Goal: Task Accomplishment & Management: Manage account settings

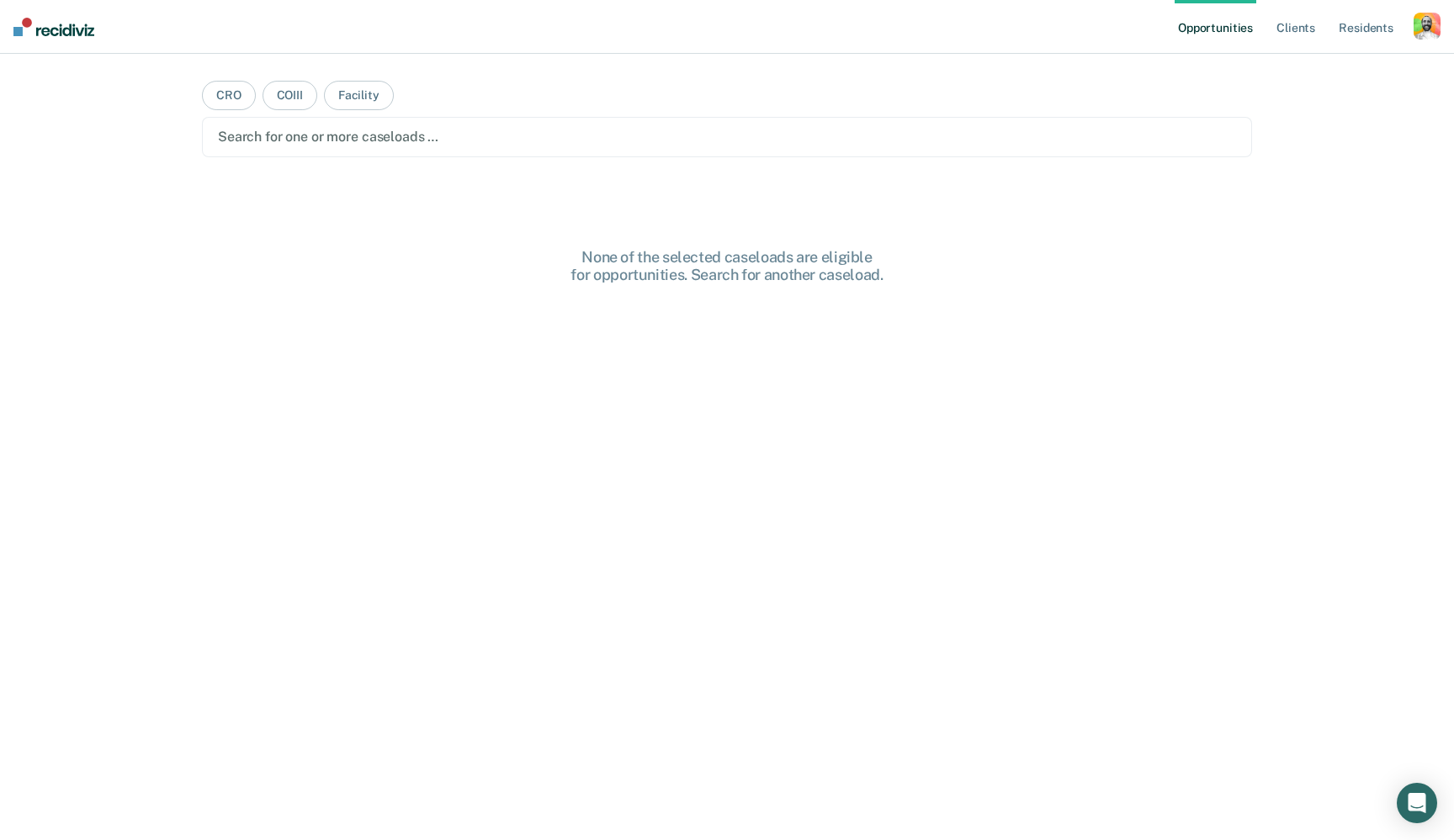
click at [1440, 25] on nav "Opportunities Client s Resident s Profile How it works Log Out" at bounding box center [727, 27] width 1454 height 54
click at [1416, 35] on div "button" at bounding box center [1427, 26] width 27 height 27
click at [1311, 72] on link "Profile" at bounding box center [1359, 69] width 136 height 14
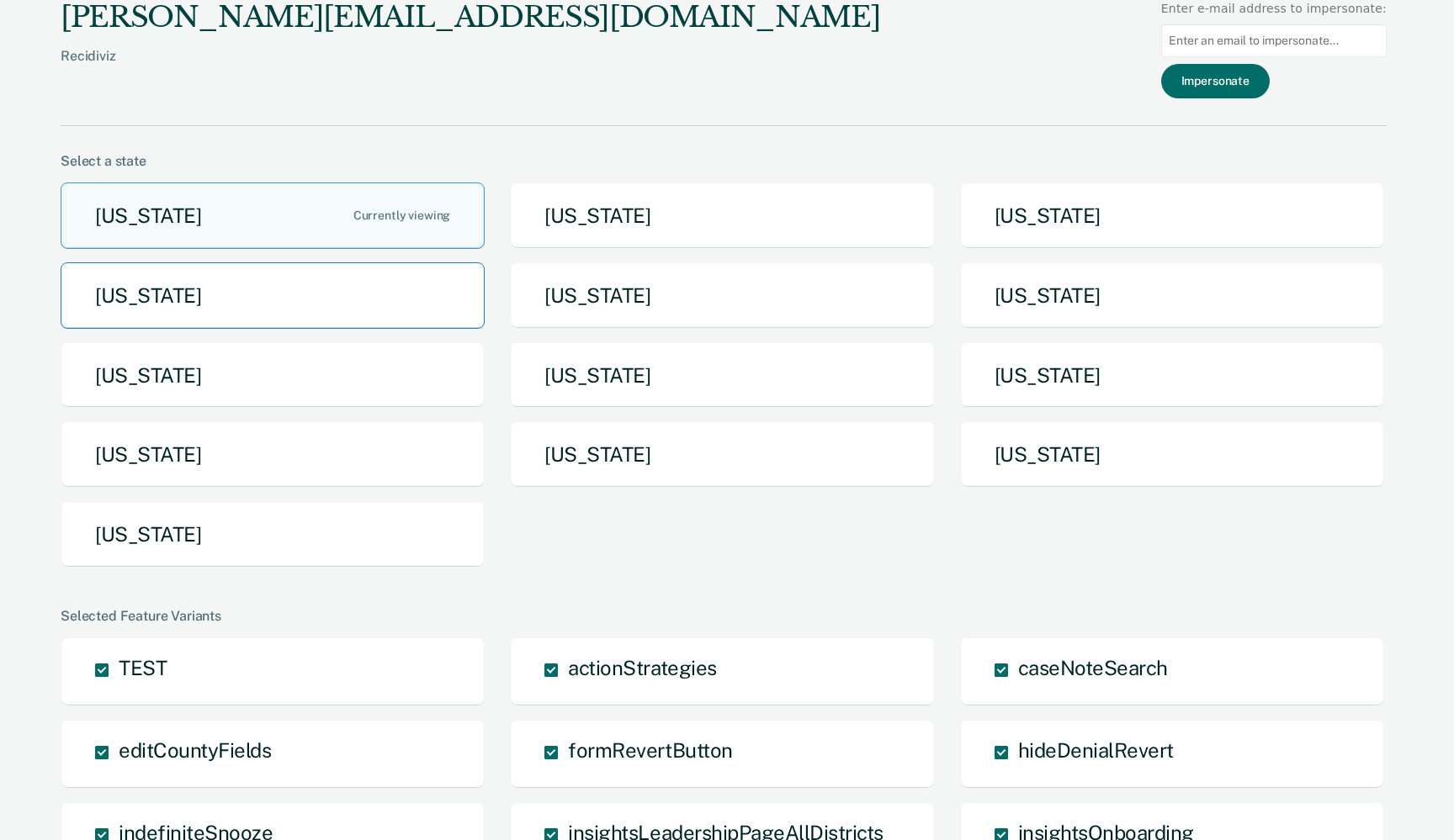
click at [270, 308] on button "[US_STATE]" at bounding box center [273, 295] width 424 height 66
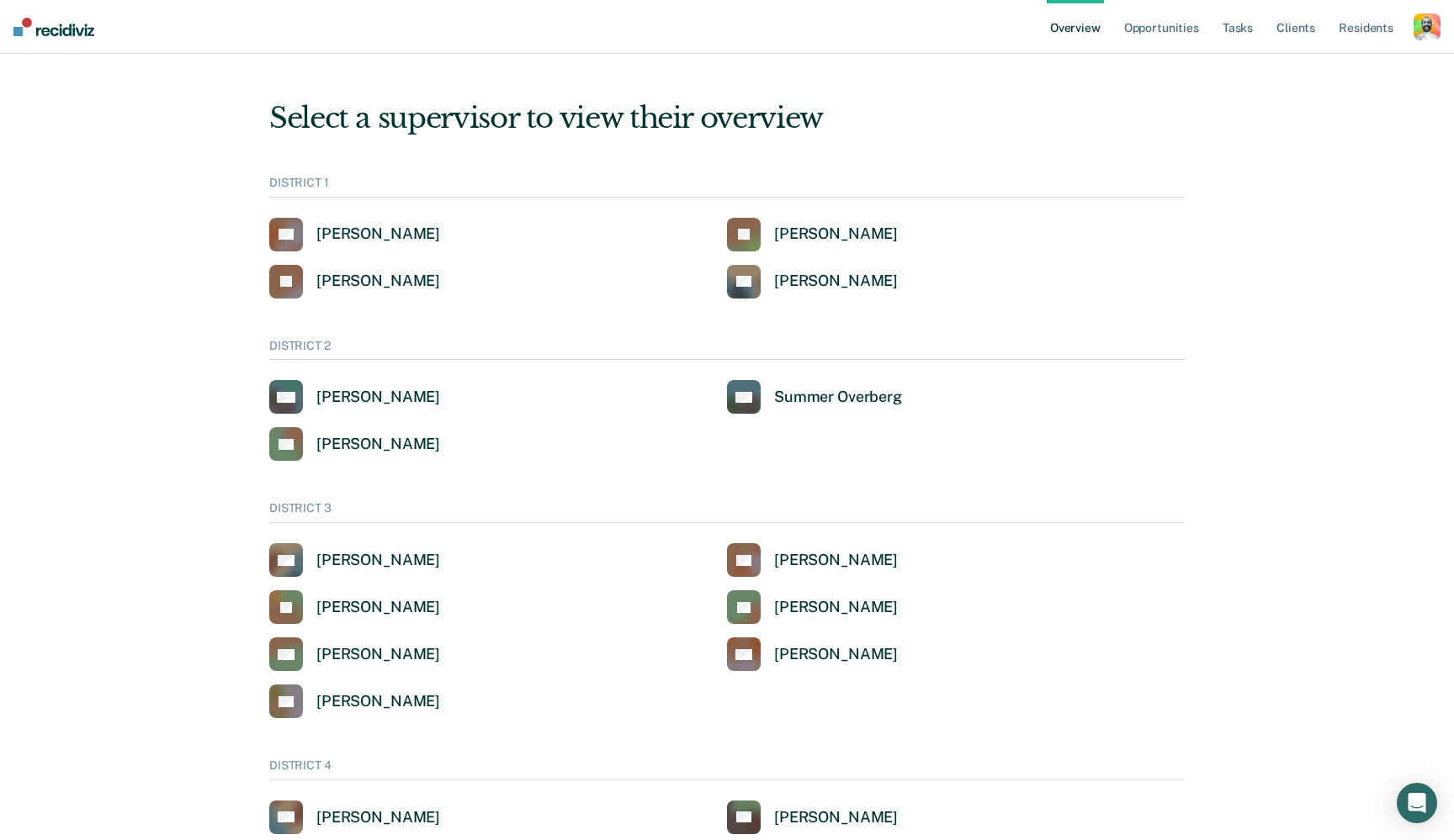
click at [1432, 28] on div "button" at bounding box center [1427, 26] width 27 height 27
click at [1301, 63] on link "Profile" at bounding box center [1355, 68] width 143 height 14
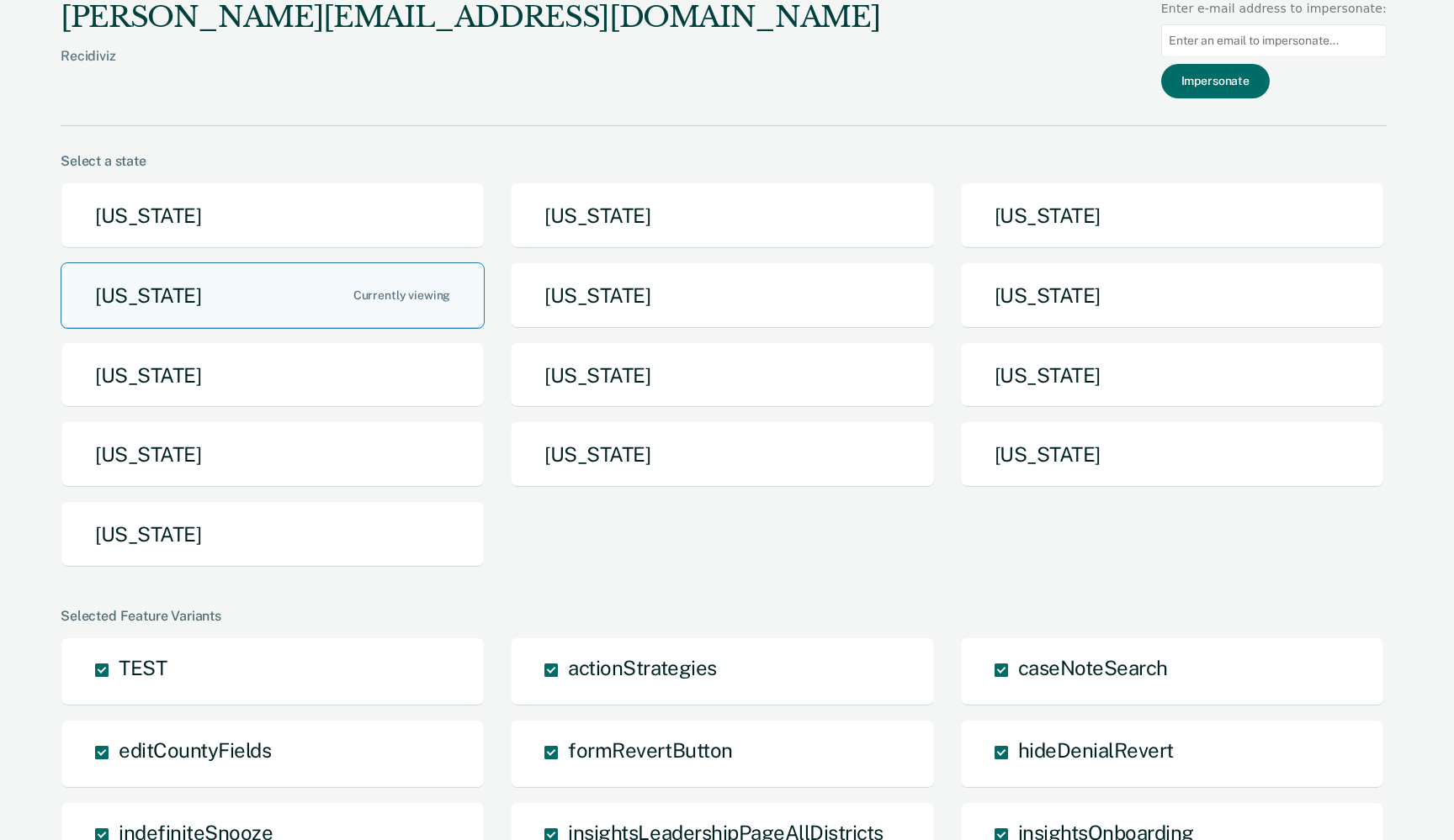
click at [296, 299] on button "Idaho" at bounding box center [273, 295] width 424 height 66
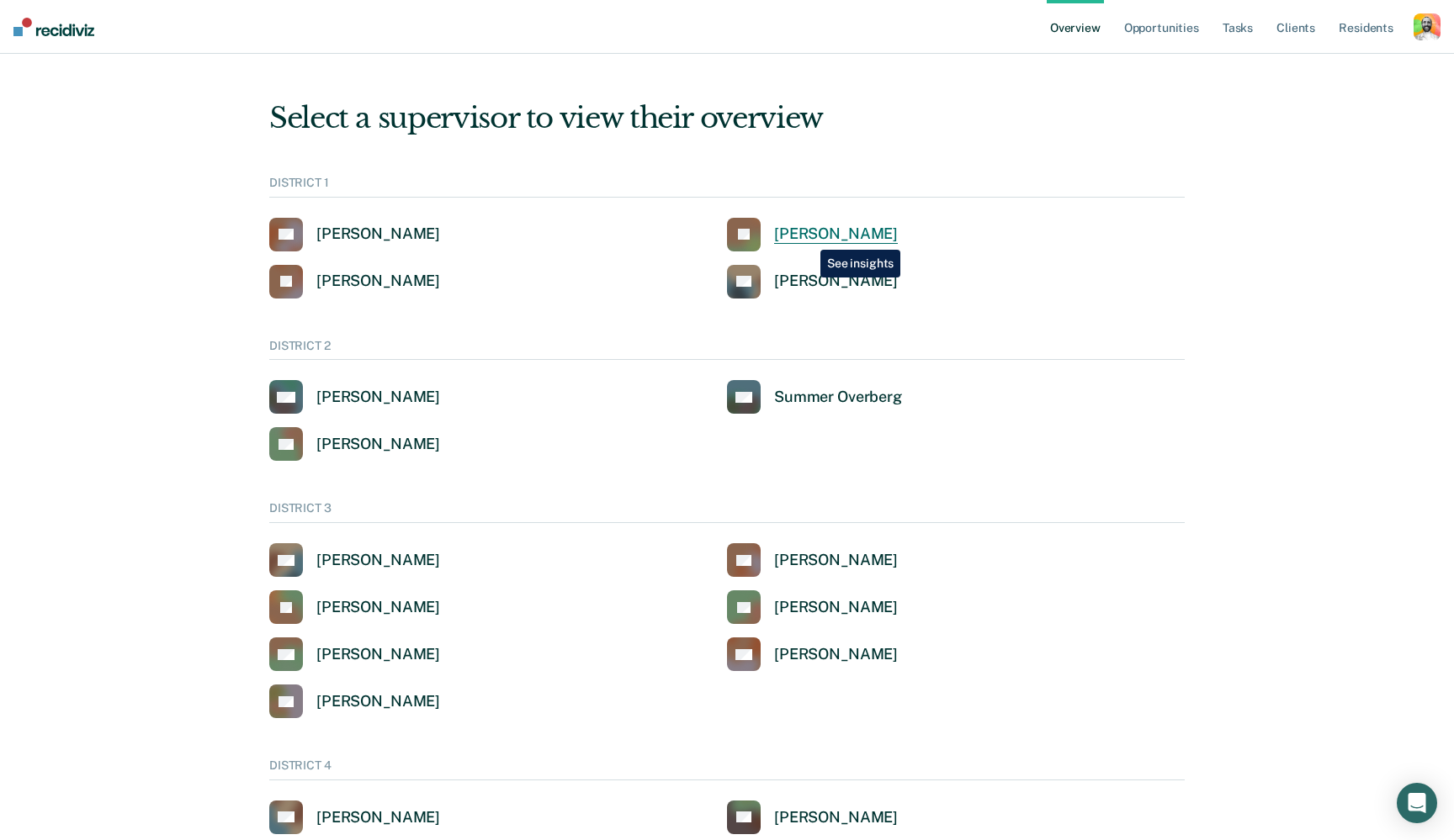
click at [807, 235] on div "[PERSON_NAME]" at bounding box center [836, 235] width 123 height 19
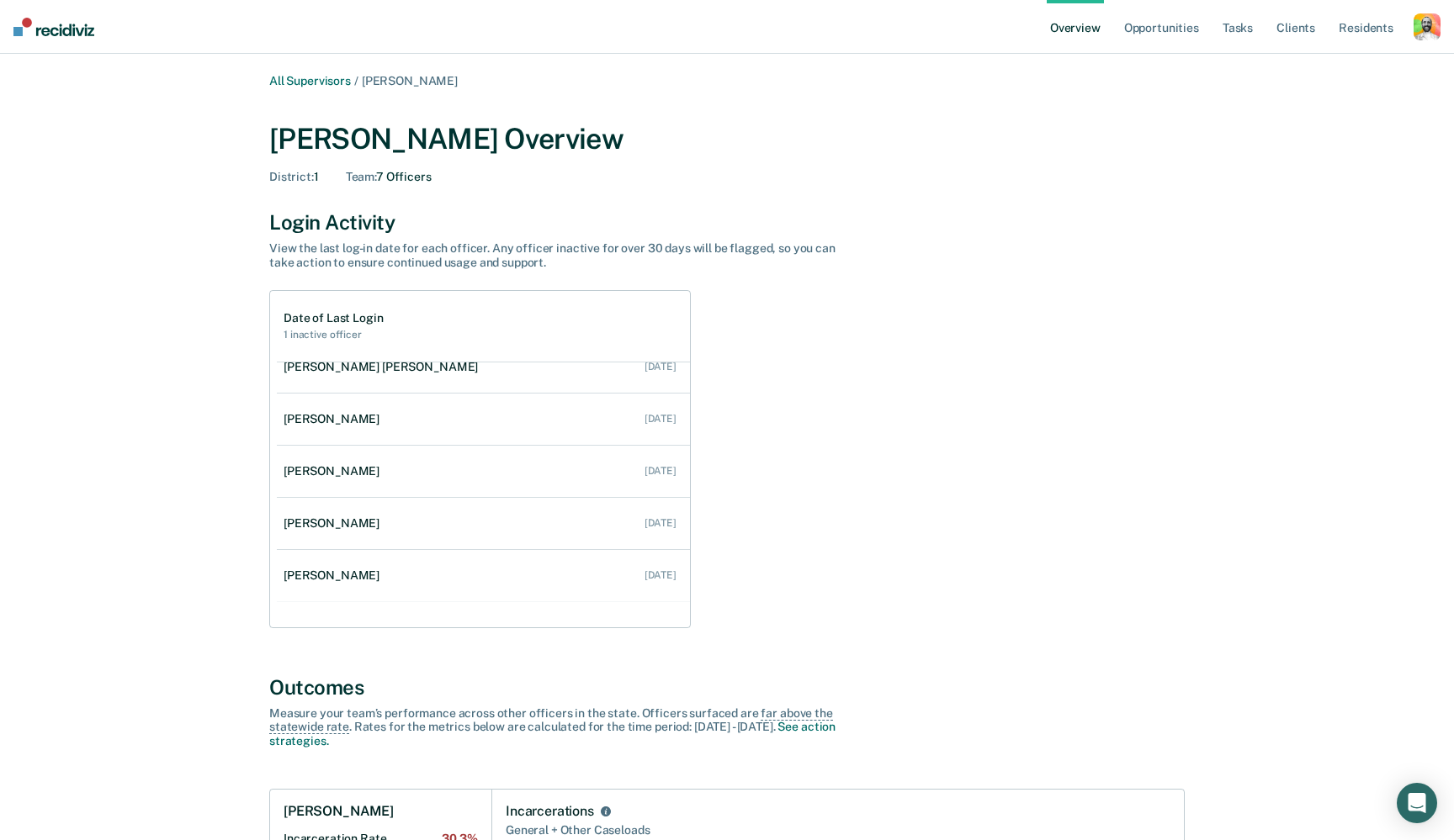
scroll to position [85, 0]
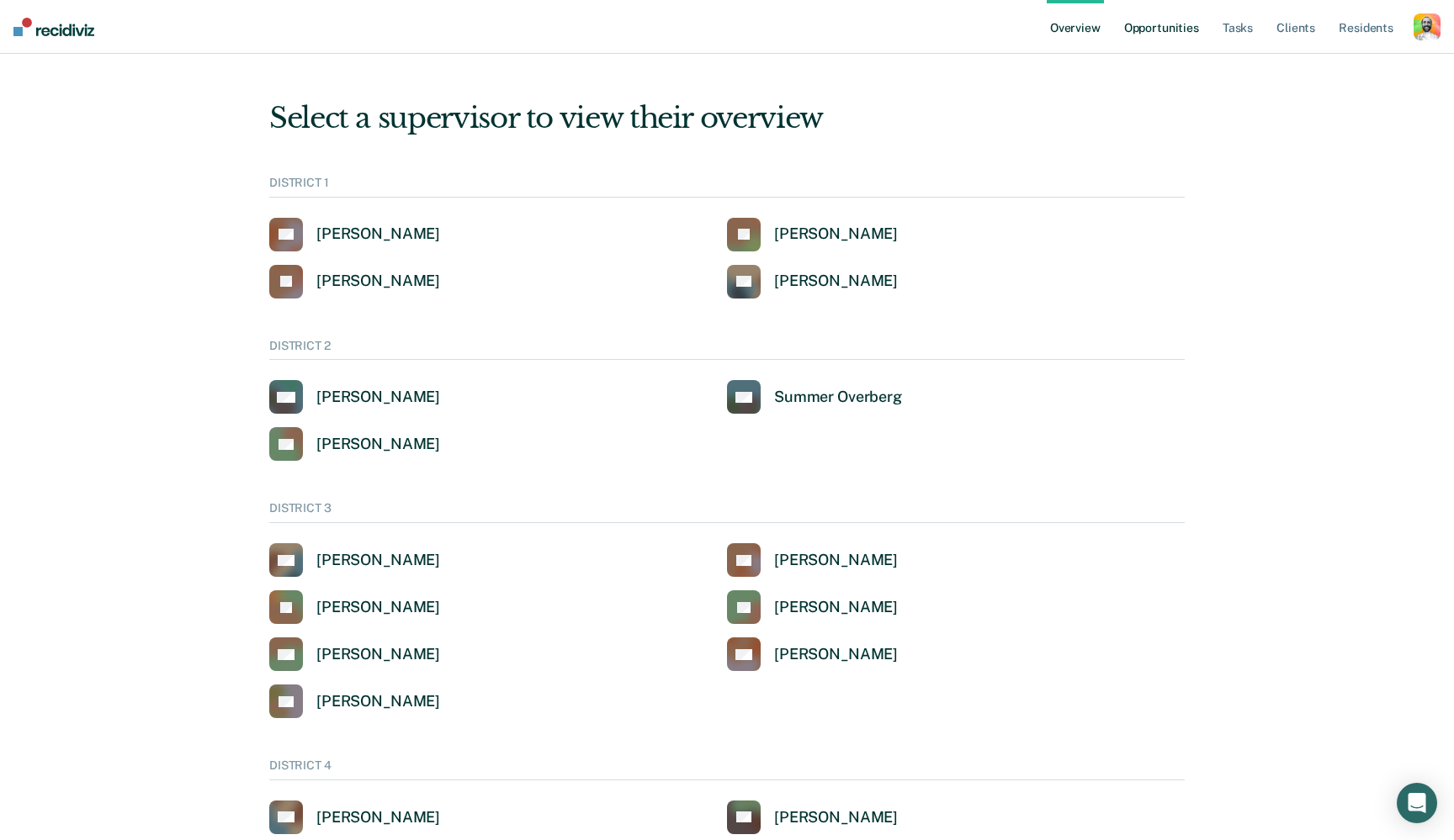
click at [1150, 25] on link "Opportunities" at bounding box center [1162, 27] width 82 height 54
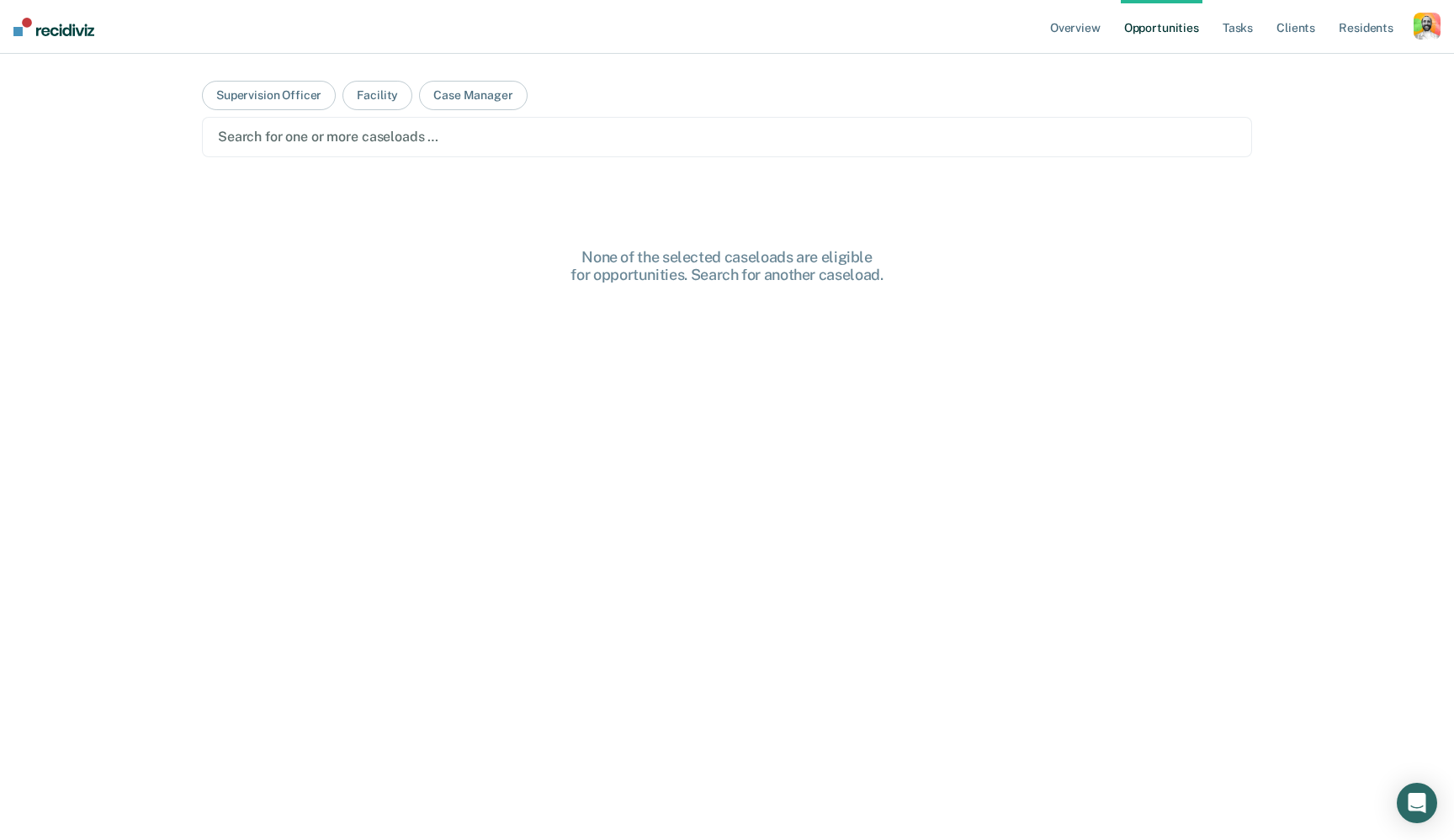
click at [401, 133] on div "Search for one or more caseloads …" at bounding box center [727, 136] width 1018 height 16
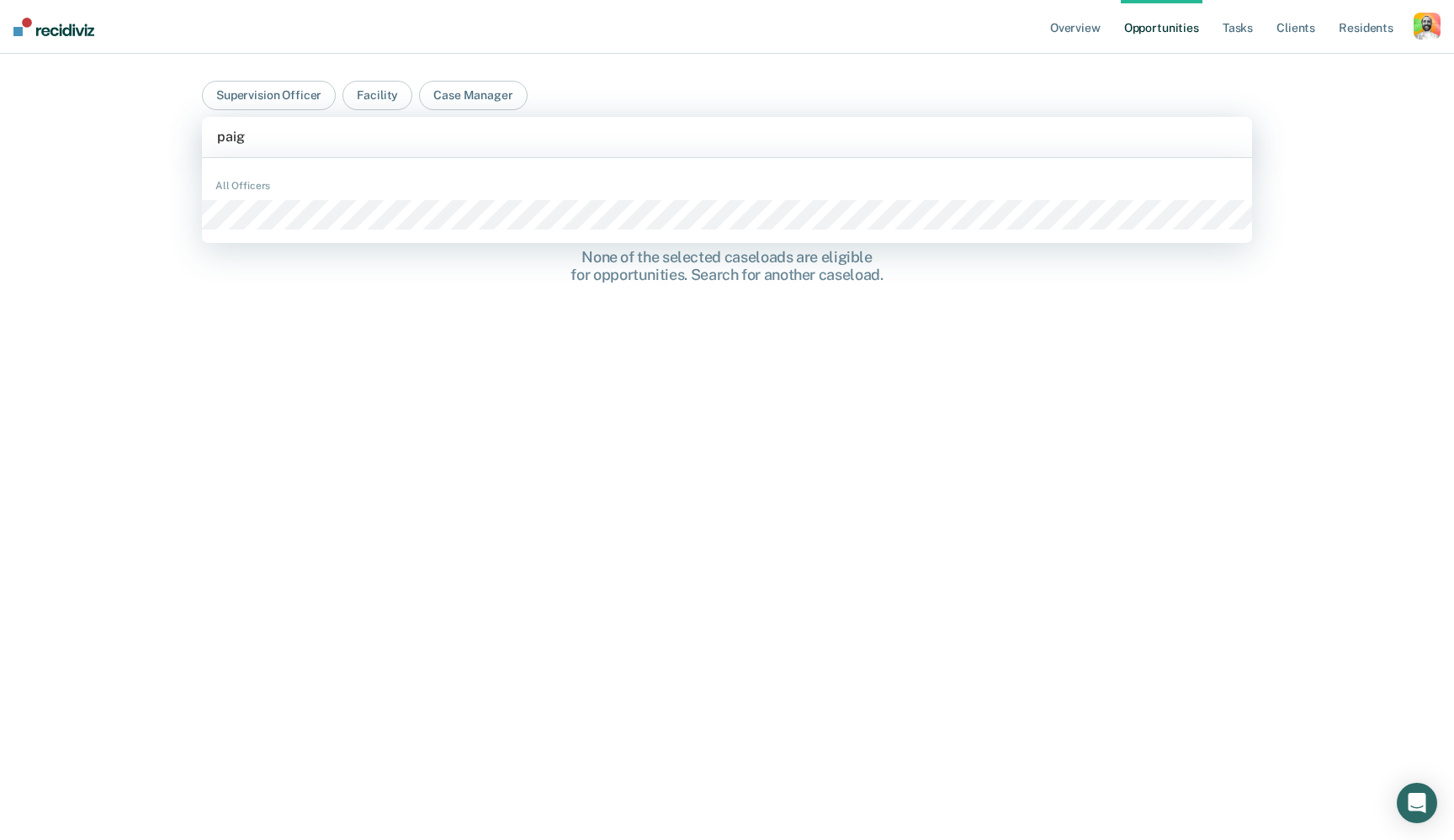
type input "paige"
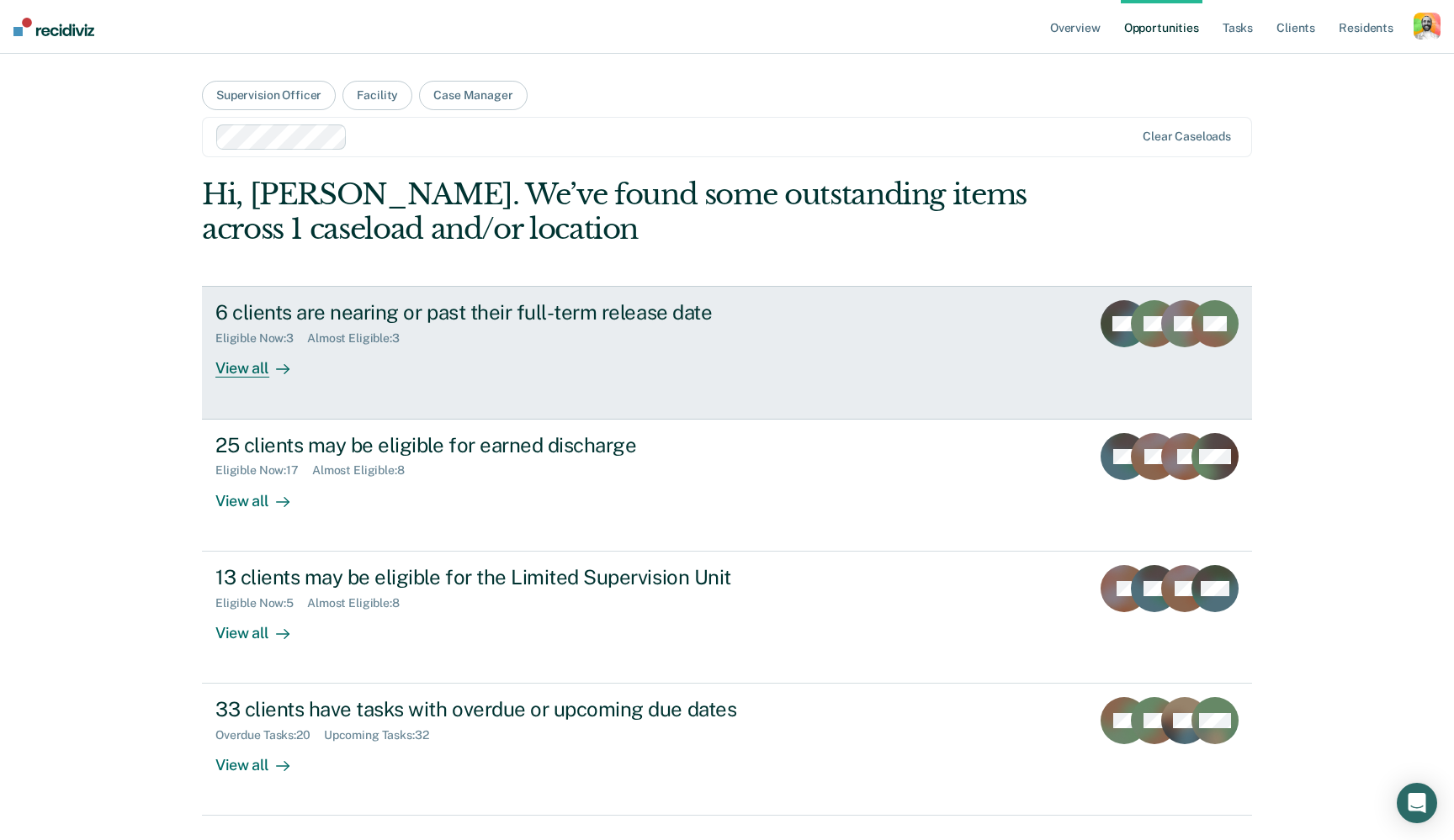
click at [253, 368] on div "View all" at bounding box center [262, 362] width 94 height 33
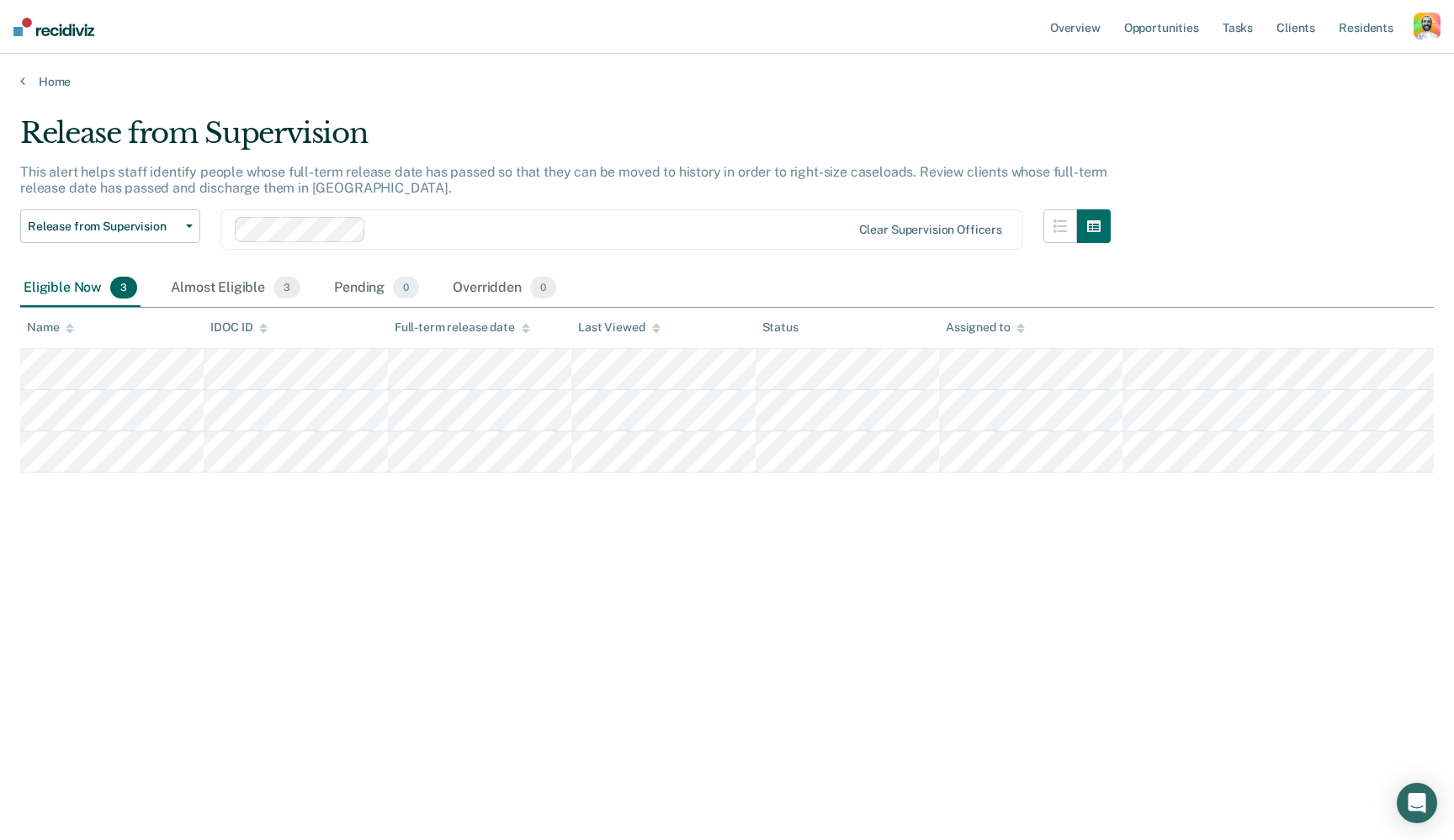
click at [557, 139] on div "Release from Supervision" at bounding box center [565, 140] width 1091 height 48
click at [61, 78] on link "Home" at bounding box center [727, 81] width 1414 height 15
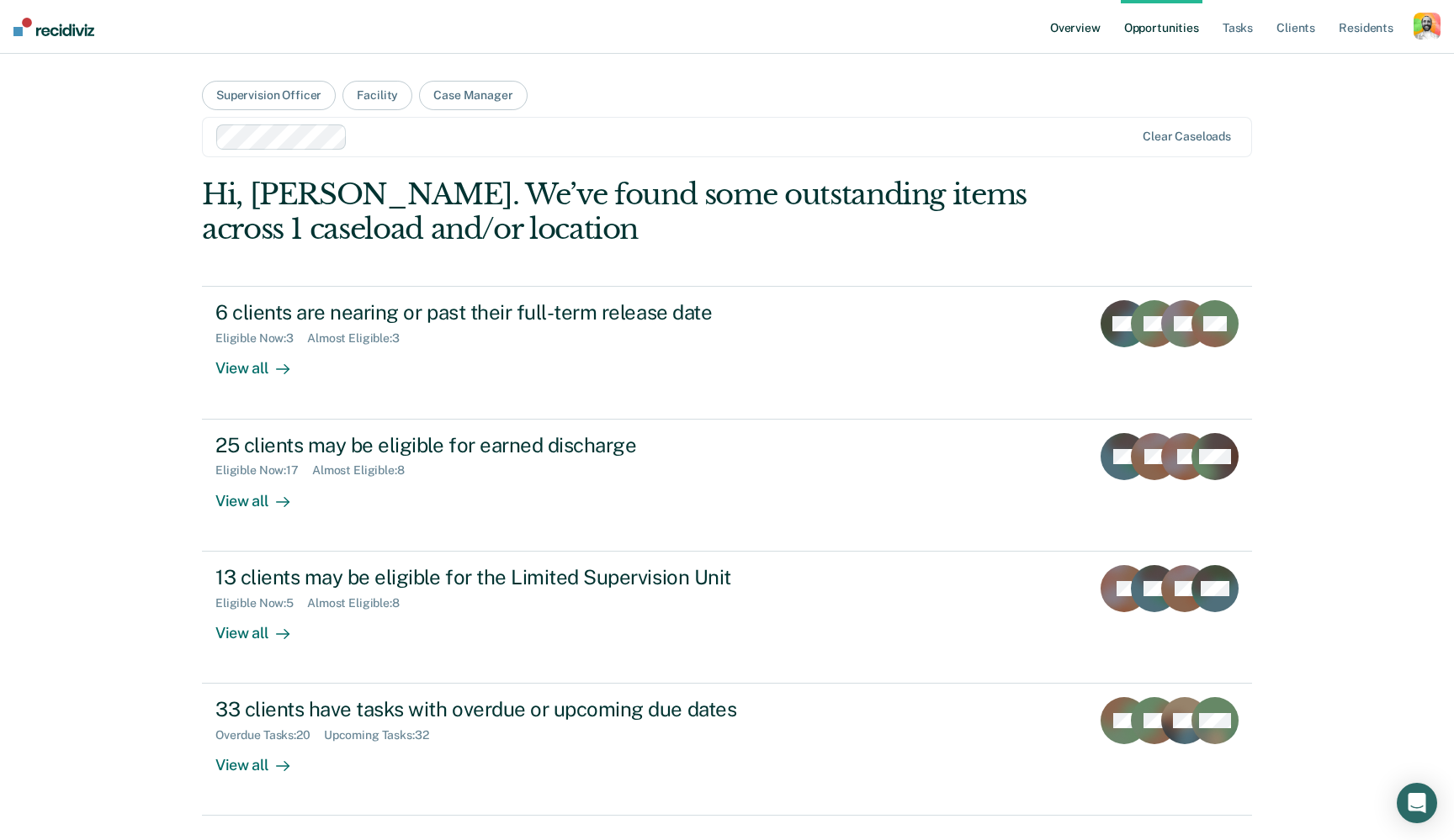
click at [1100, 29] on link "Overview" at bounding box center [1075, 27] width 57 height 54
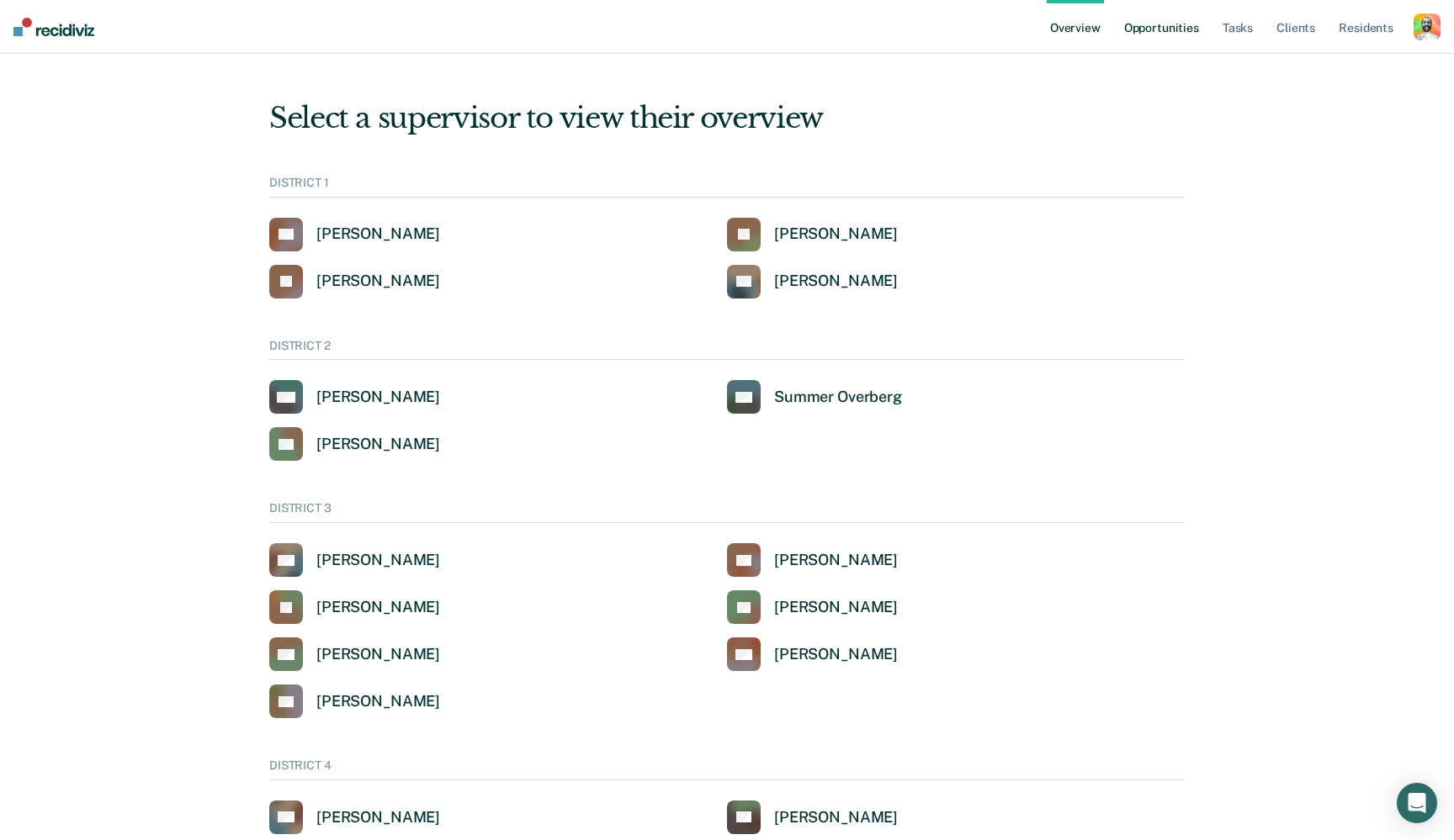
click at [1153, 26] on link "Opportunities" at bounding box center [1162, 27] width 82 height 54
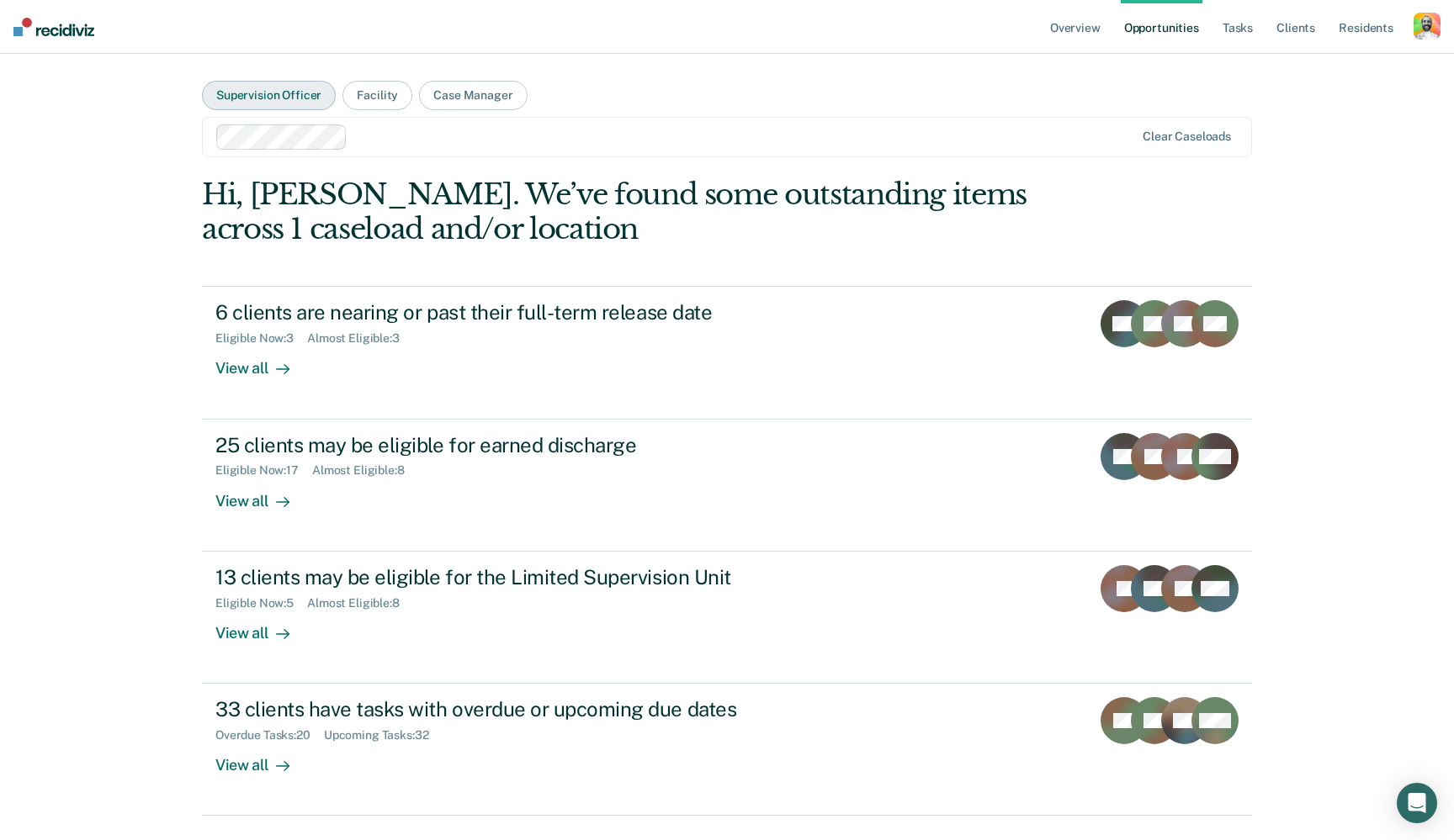
click at [276, 97] on button "Supervision Officer" at bounding box center [269, 96] width 134 height 30
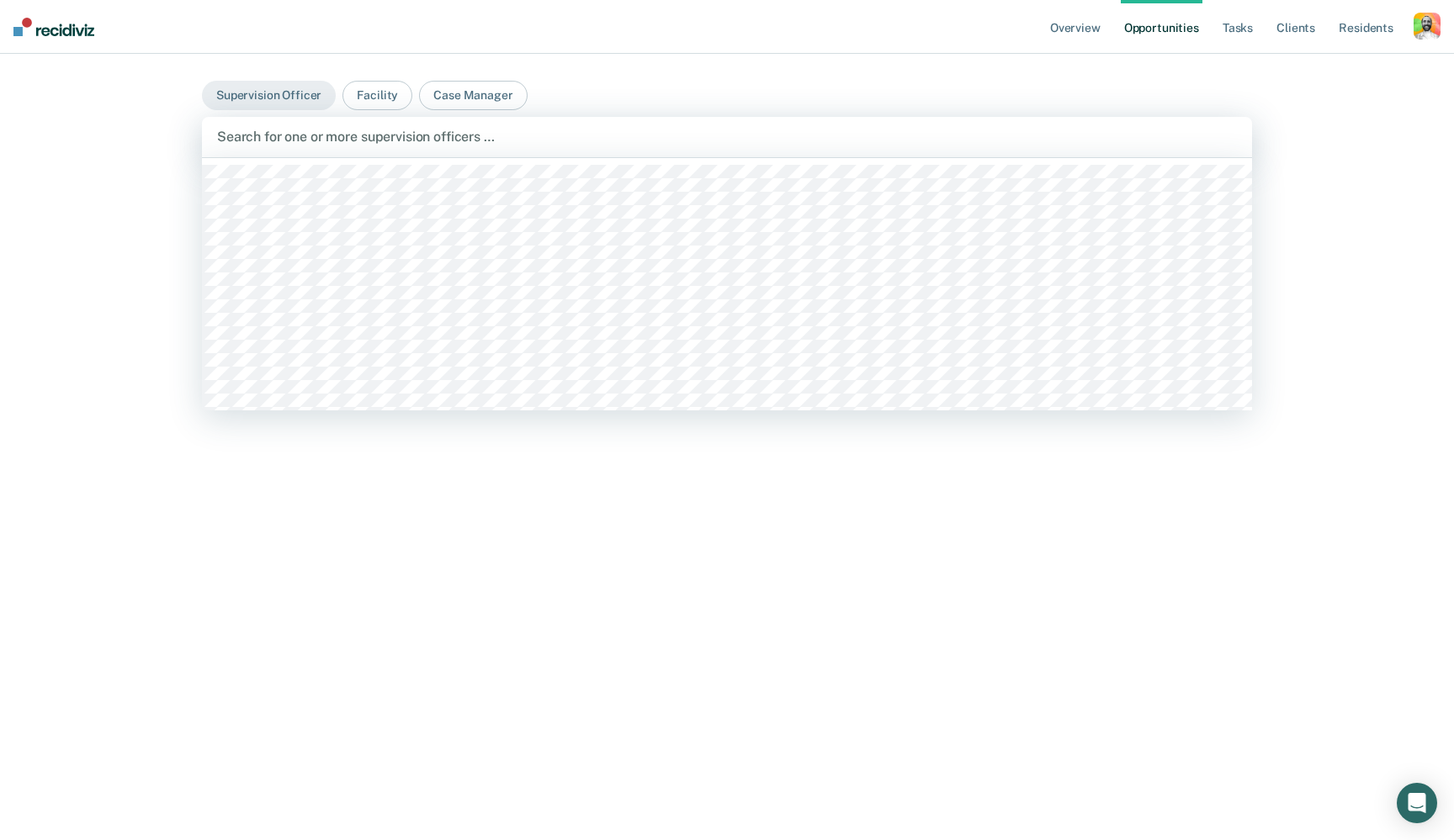
click at [286, 139] on div "Search for one or more supervision officers …" at bounding box center [727, 136] width 1019 height 16
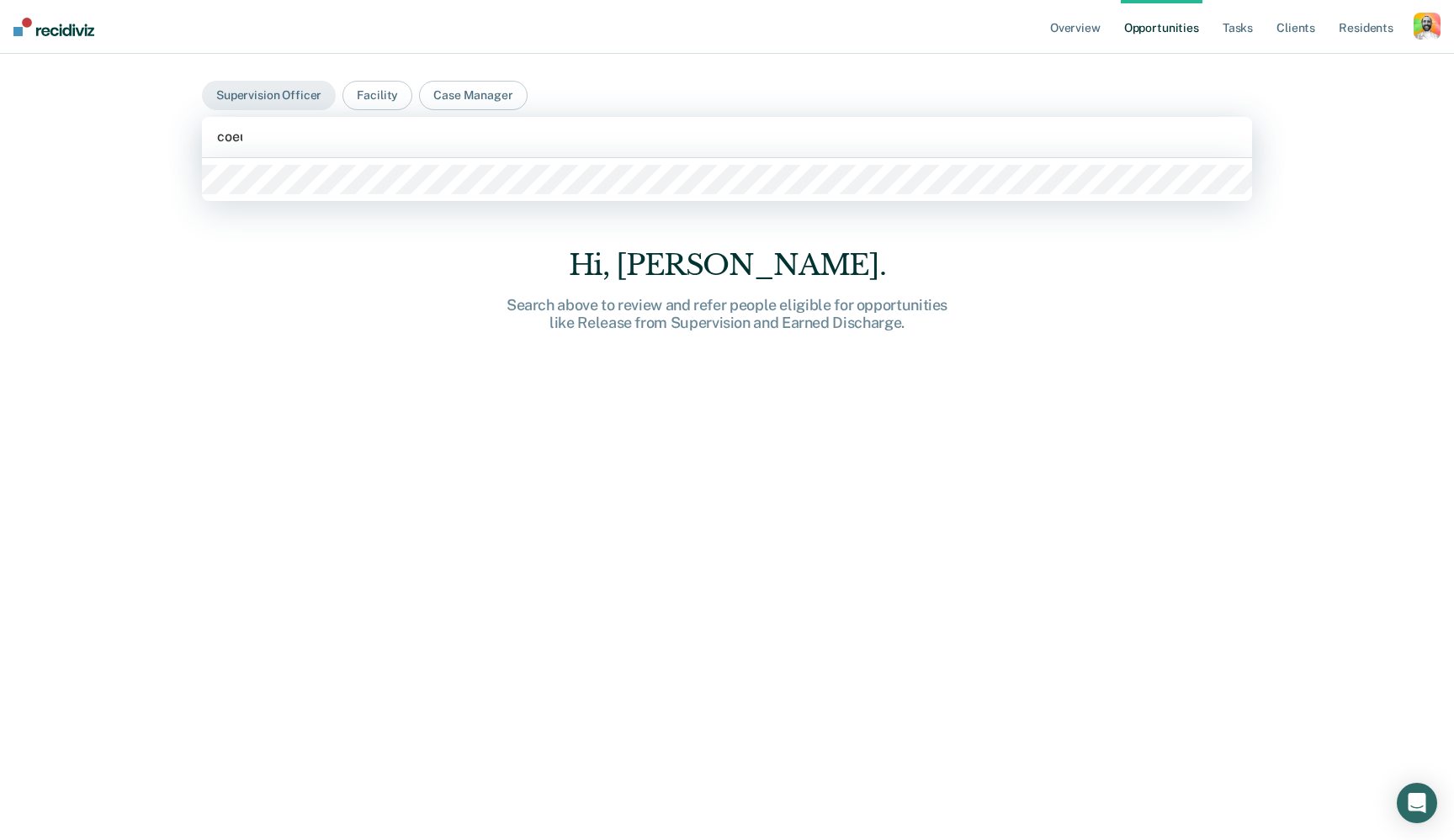
type input "coeur"
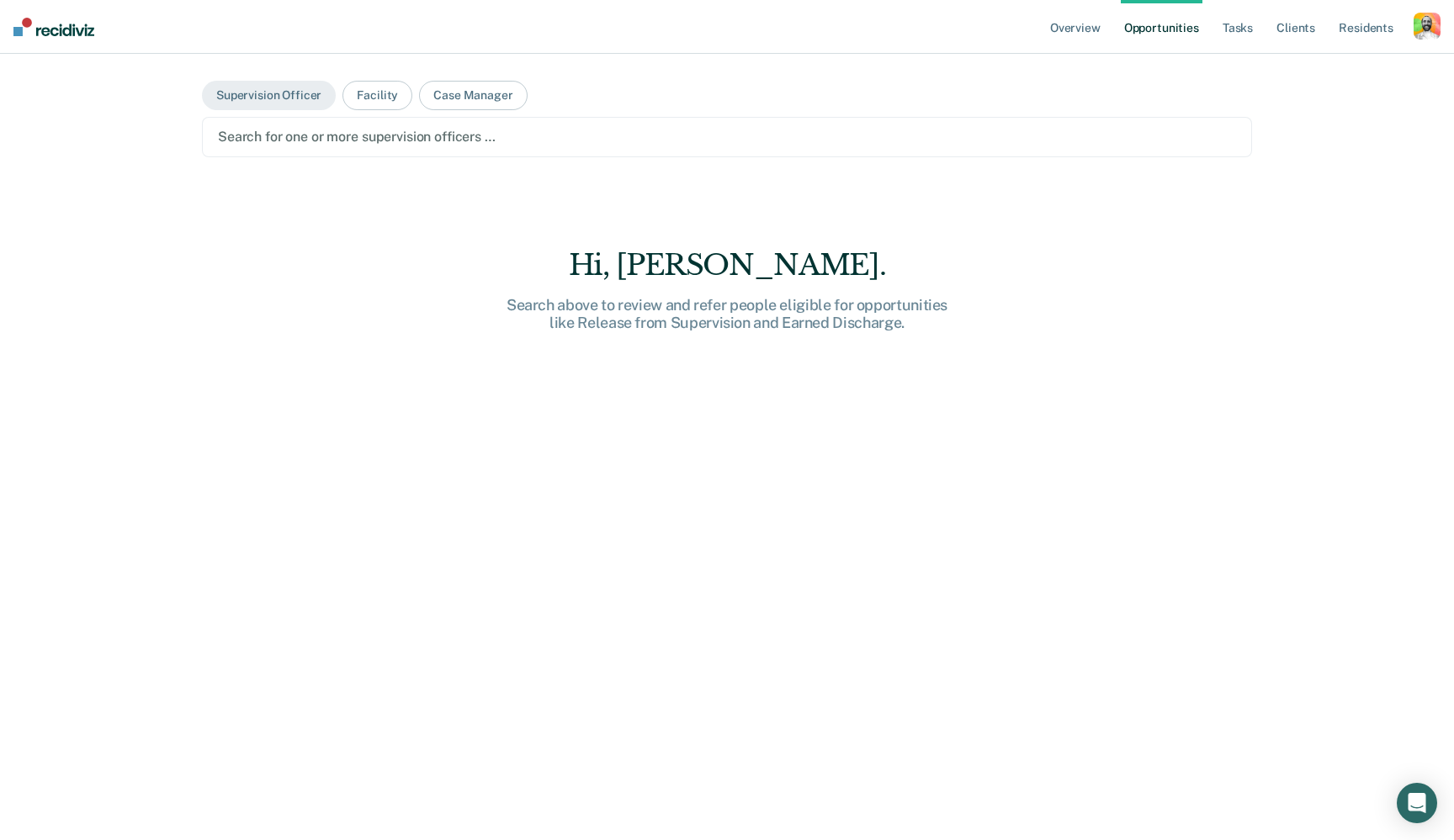
click at [290, 143] on div "Search for one or more supervision officers …" at bounding box center [727, 136] width 1018 height 16
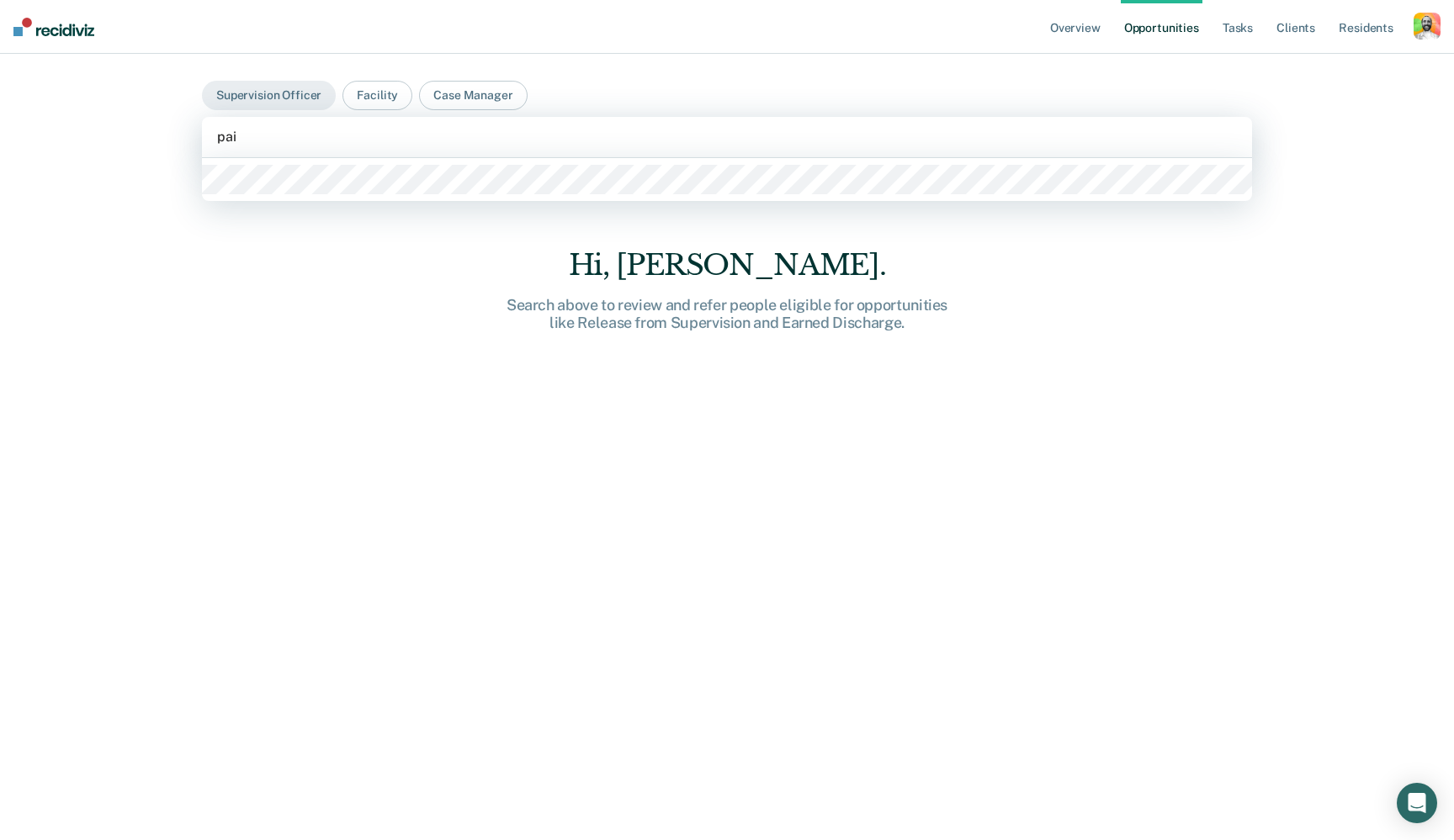
type input "paig"
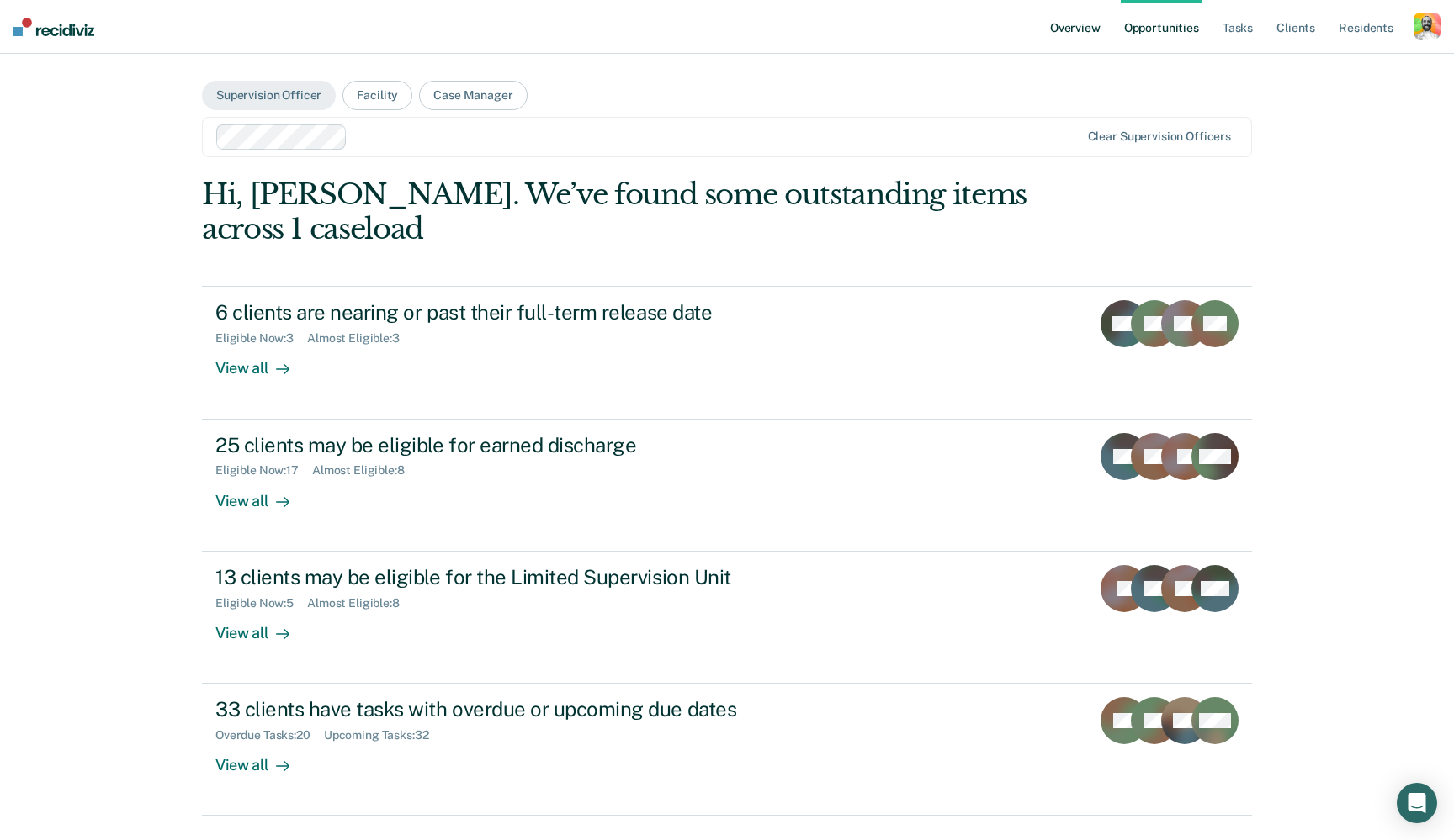
click at [1075, 22] on link "Overview" at bounding box center [1075, 27] width 57 height 54
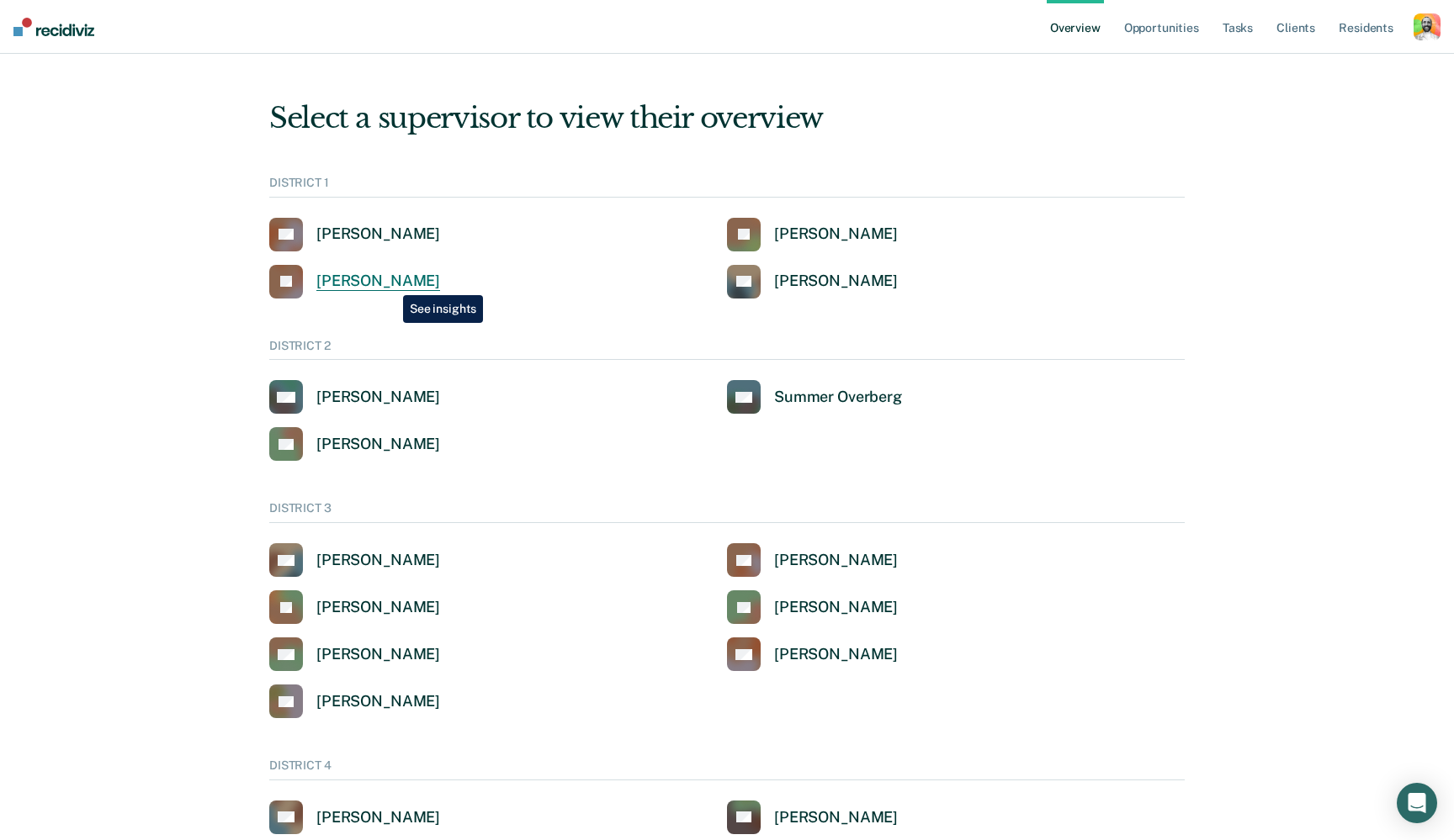
click at [390, 282] on div "[PERSON_NAME]" at bounding box center [378, 281] width 123 height 19
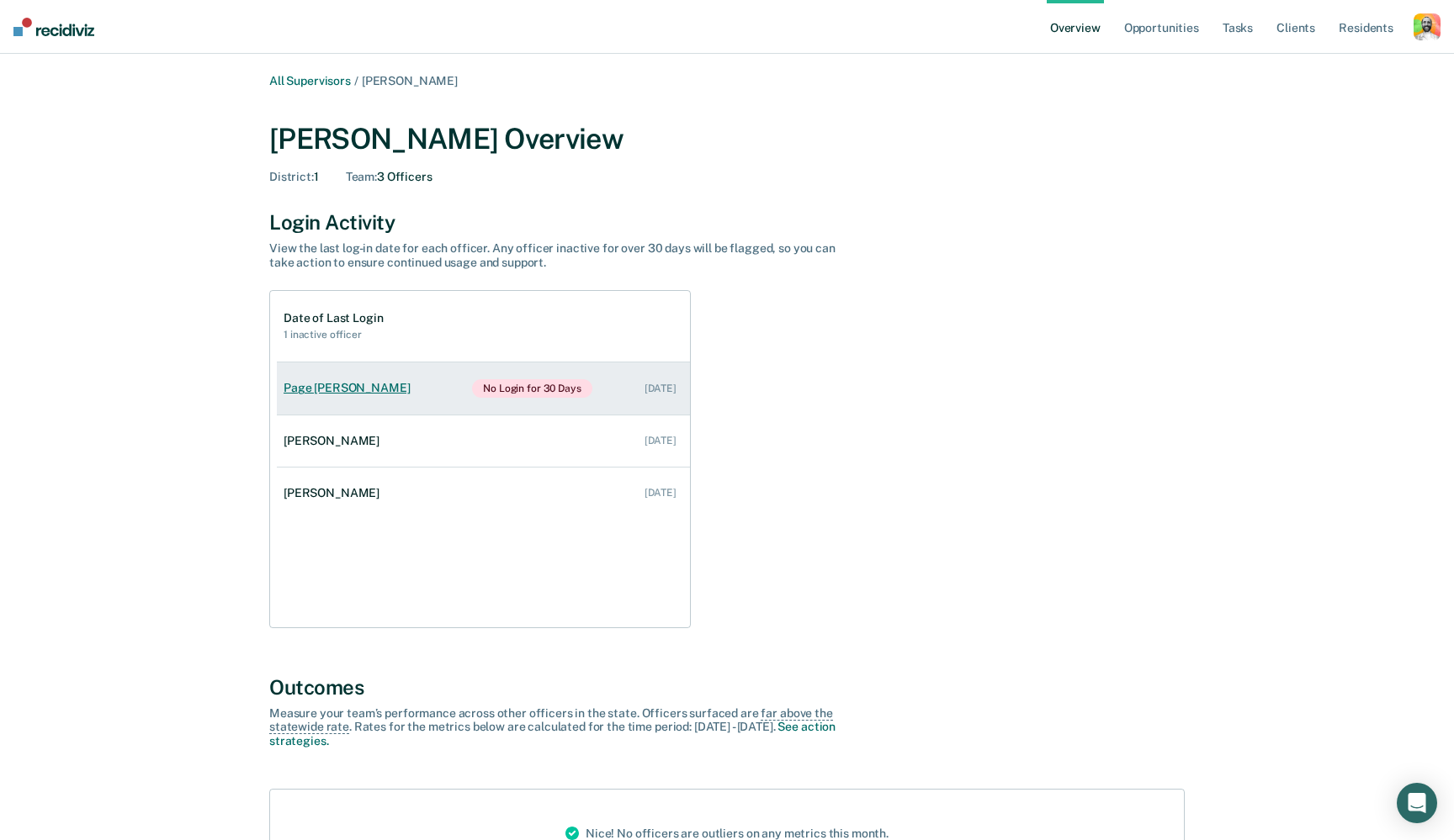
click at [335, 384] on div "Page [PERSON_NAME]" at bounding box center [349, 388] width 133 height 14
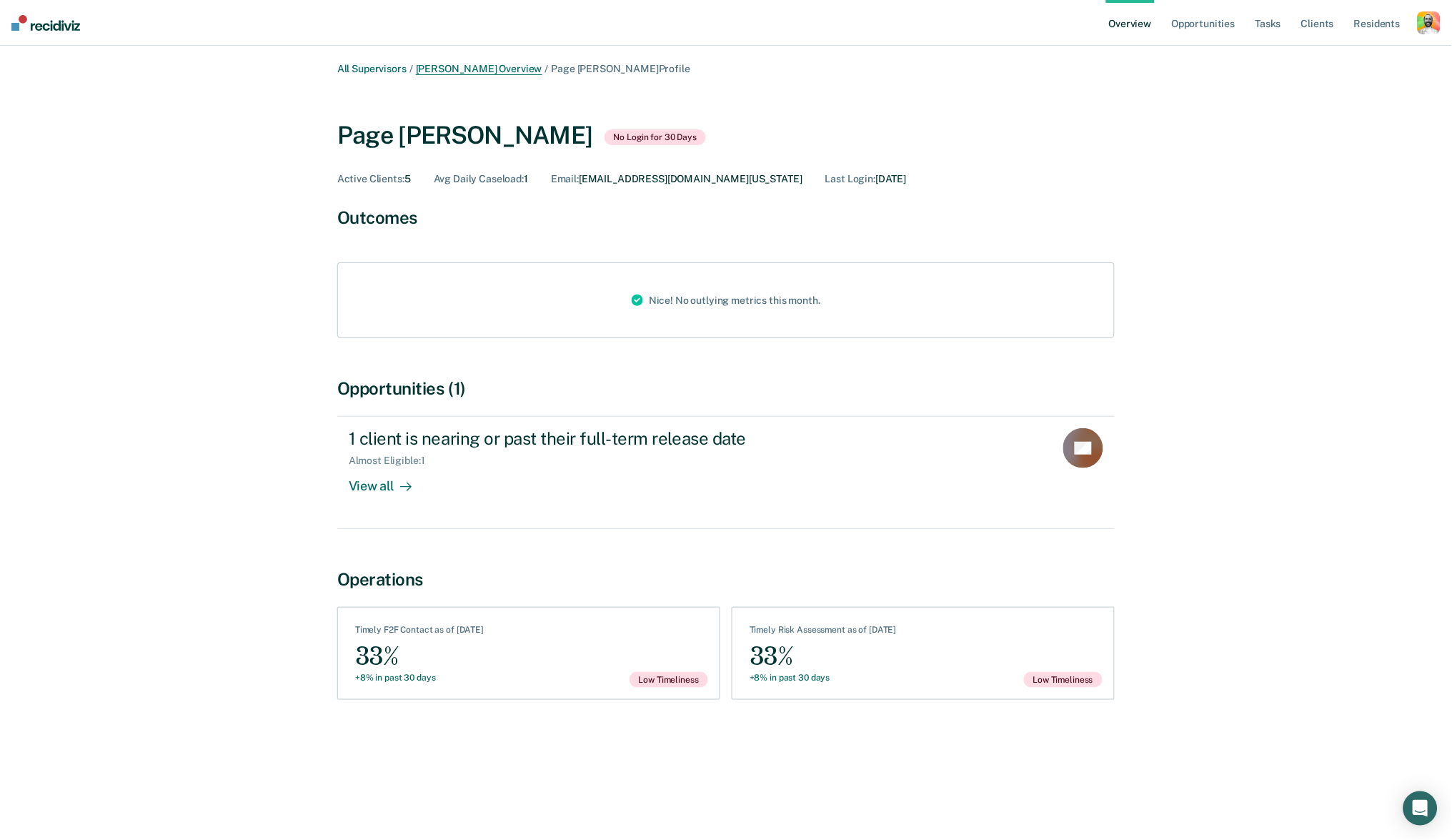
click at [461, 65] on link "[PERSON_NAME] Overview" at bounding box center [478, 69] width 126 height 12
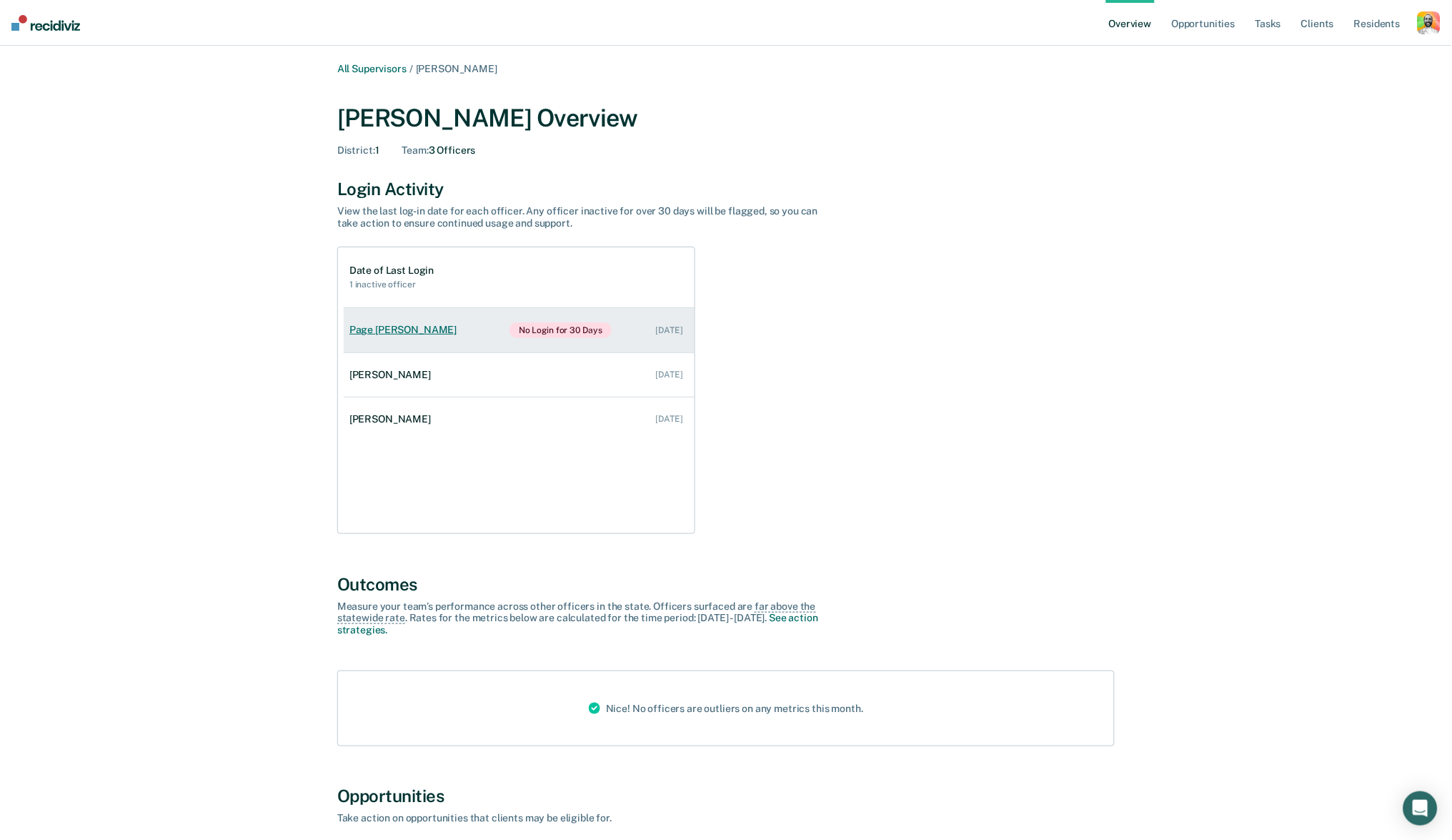
click at [371, 326] on div "Page [PERSON_NAME]" at bounding box center [405, 330] width 113 height 12
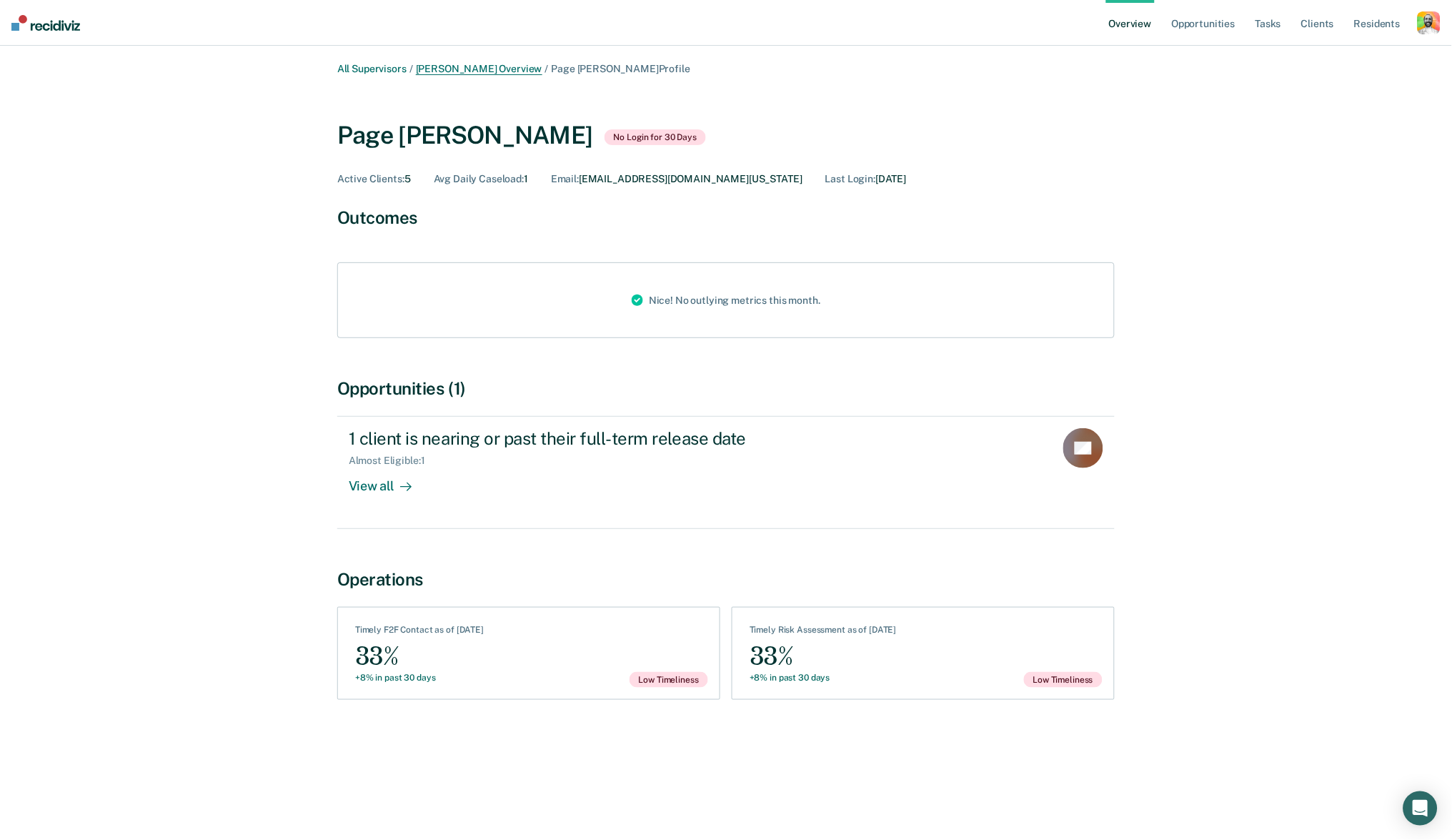
click at [478, 69] on link "[PERSON_NAME] Overview" at bounding box center [478, 69] width 126 height 12
drag, startPoint x: 726, startPoint y: 173, endPoint x: 583, endPoint y: 179, distance: 143.1
click at [583, 179] on div "Active Clients : 5 Avg Daily Caseload : 1 Email : PFELBING@IDOC.IDAHO.GOV Last …" at bounding box center [726, 179] width 777 height 12
copy div "[EMAIL_ADDRESS][DOMAIN_NAME][US_STATE]"
click at [1234, 27] on div "button" at bounding box center [1429, 22] width 23 height 23
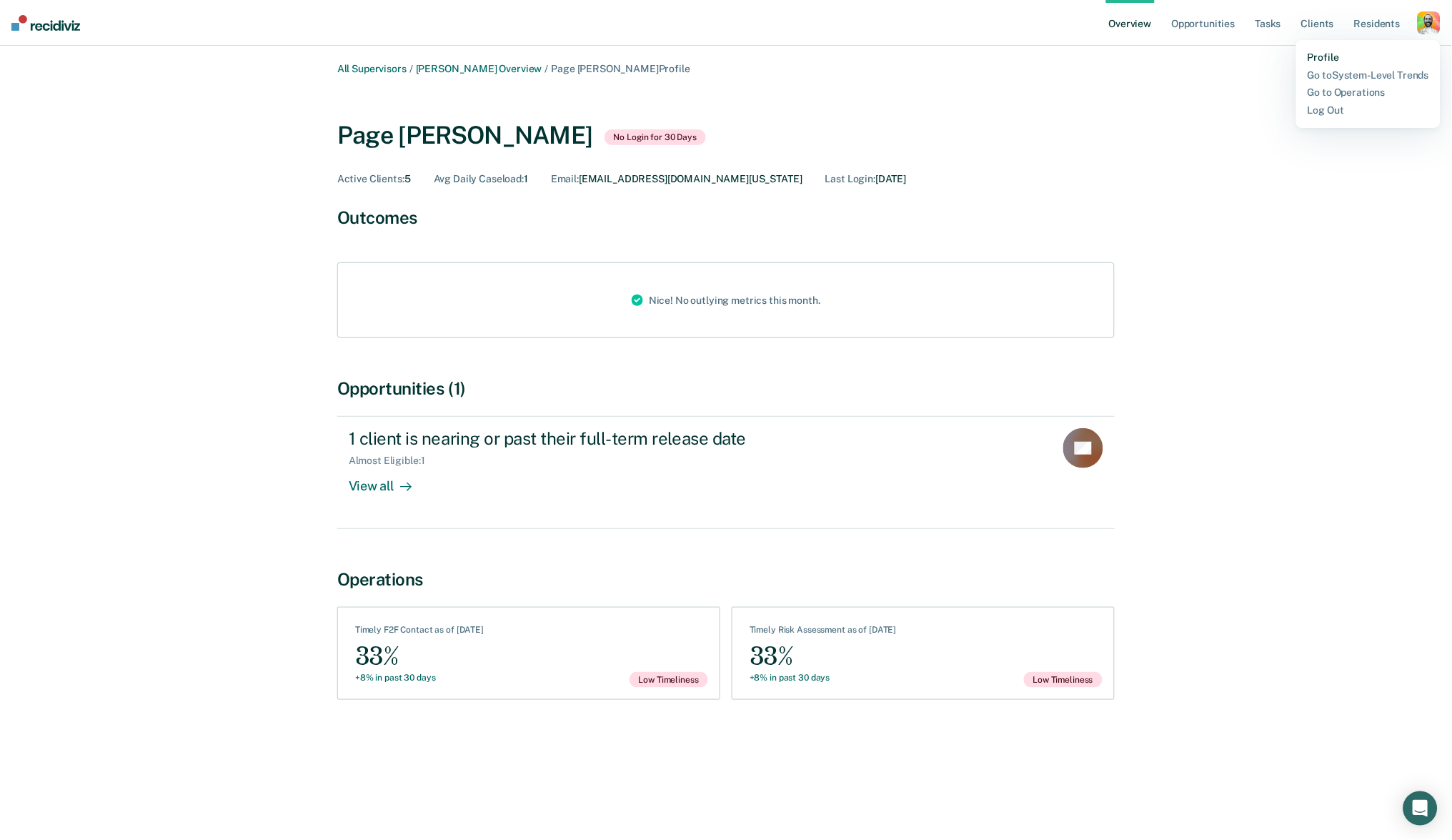
click at [1234, 56] on link "Profile" at bounding box center [1369, 58] width 122 height 12
click at [1234, 50] on div "Profile Go to System-Level Trends Go to Operations Log Out" at bounding box center [1369, 83] width 145 height 88
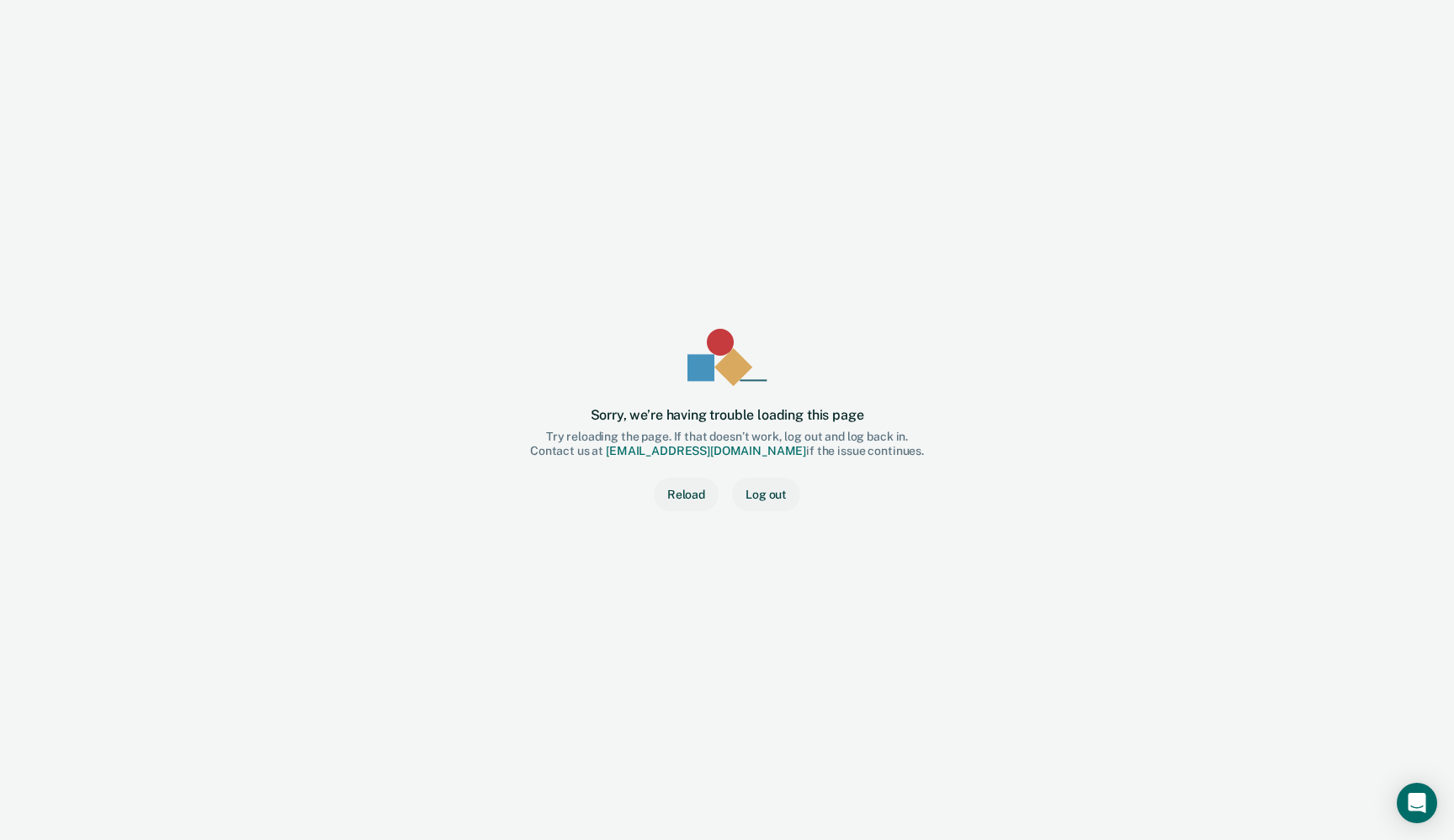
click at [694, 491] on button "Reload" at bounding box center [686, 494] width 65 height 34
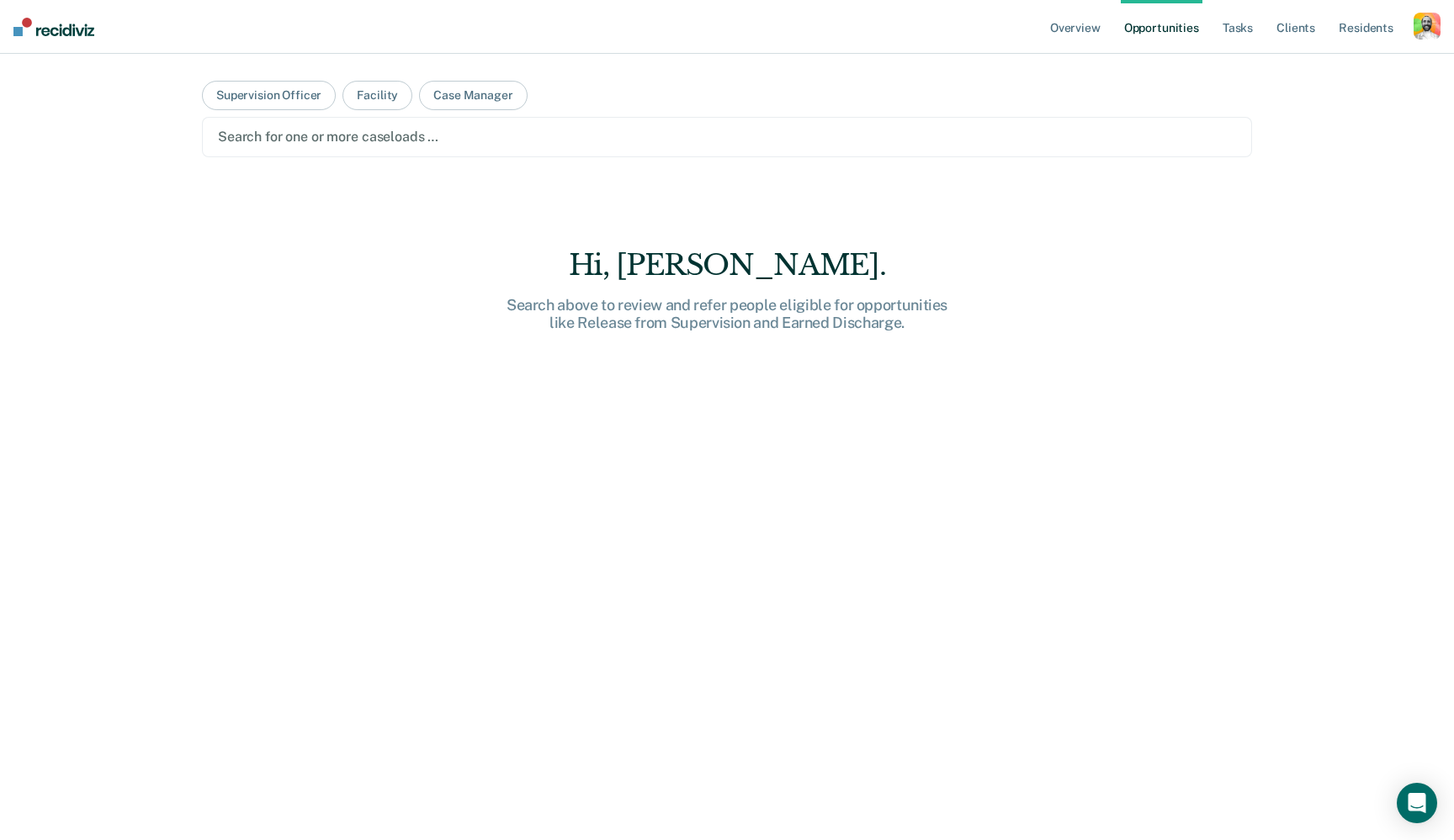
click at [1419, 22] on div "button" at bounding box center [1427, 26] width 27 height 27
click at [1305, 65] on link "Profile" at bounding box center [1355, 69] width 143 height 14
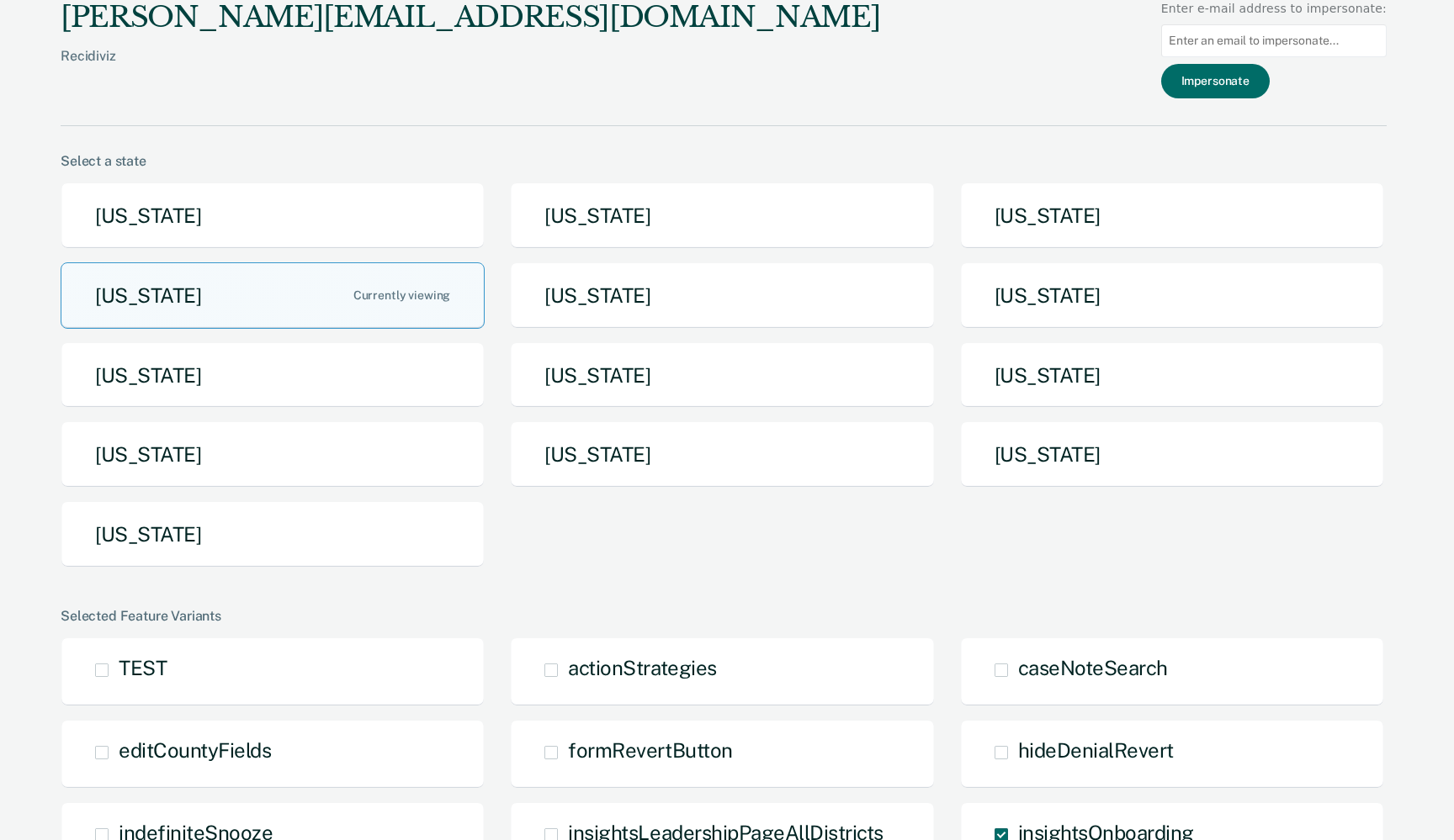
click at [1242, 40] on input at bounding box center [1273, 41] width 225 height 33
paste input "[EMAIL_ADDRESS][DOMAIN_NAME][US_STATE]"
type input "[EMAIL_ADDRESS][DOMAIN_NAME][US_STATE]"
click at [1224, 83] on button "Impersonate" at bounding box center [1215, 82] width 109 height 35
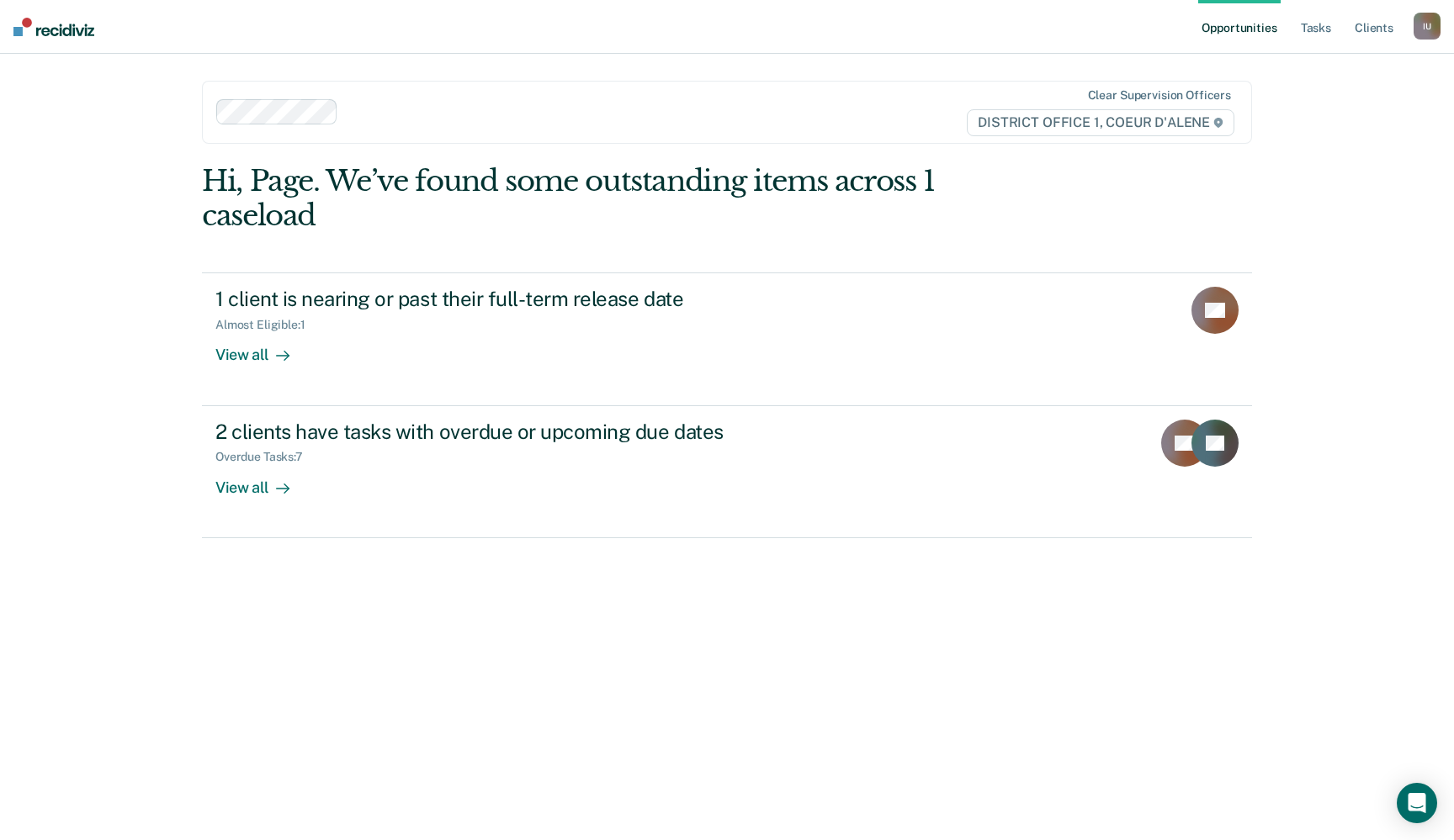
click at [1417, 28] on div "I U" at bounding box center [1427, 26] width 27 height 27
click at [1297, 69] on link "Profile" at bounding box center [1359, 69] width 136 height 14
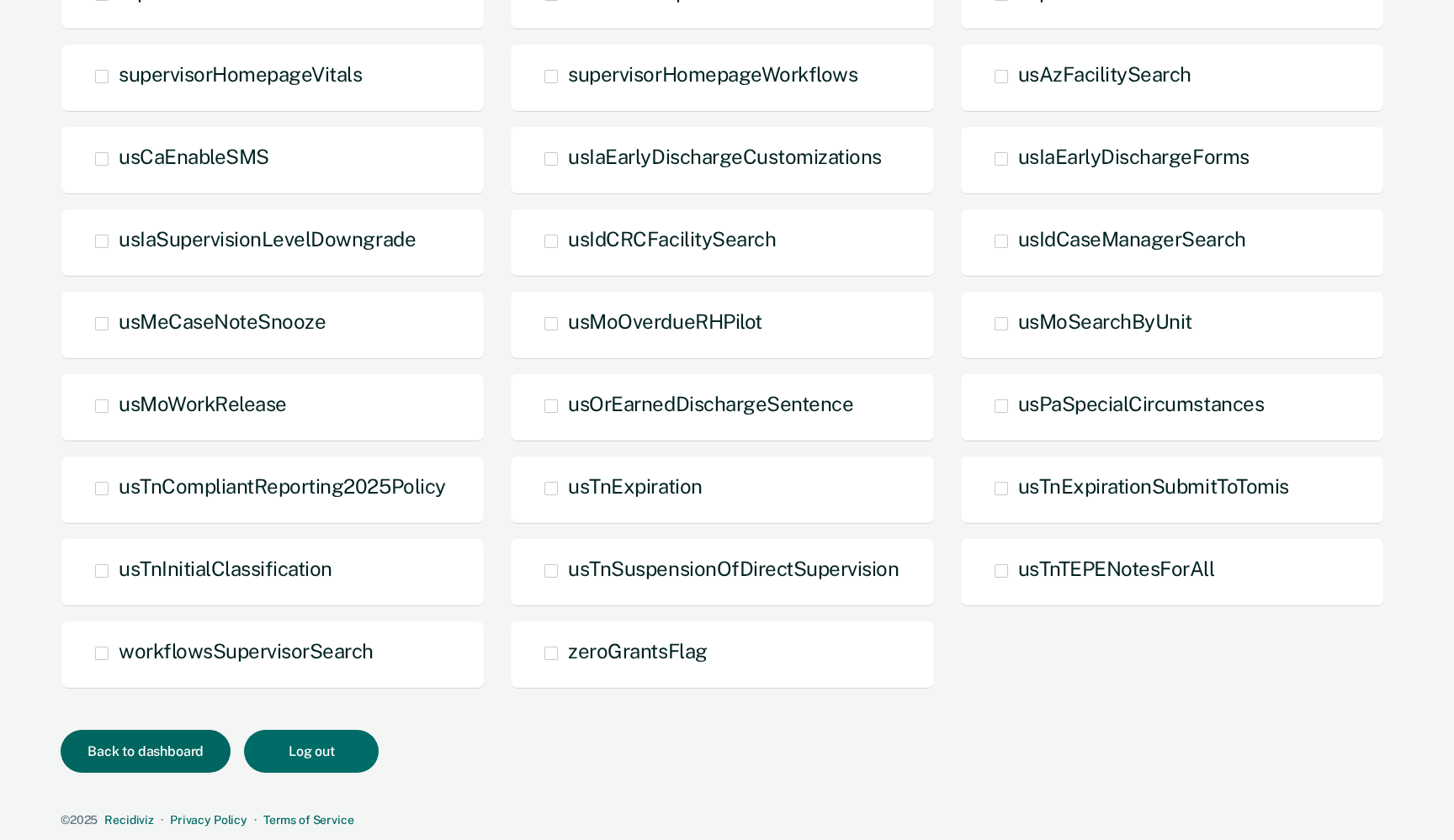
scroll to position [632, 0]
click at [140, 752] on button "Back to dashboard" at bounding box center [146, 751] width 170 height 43
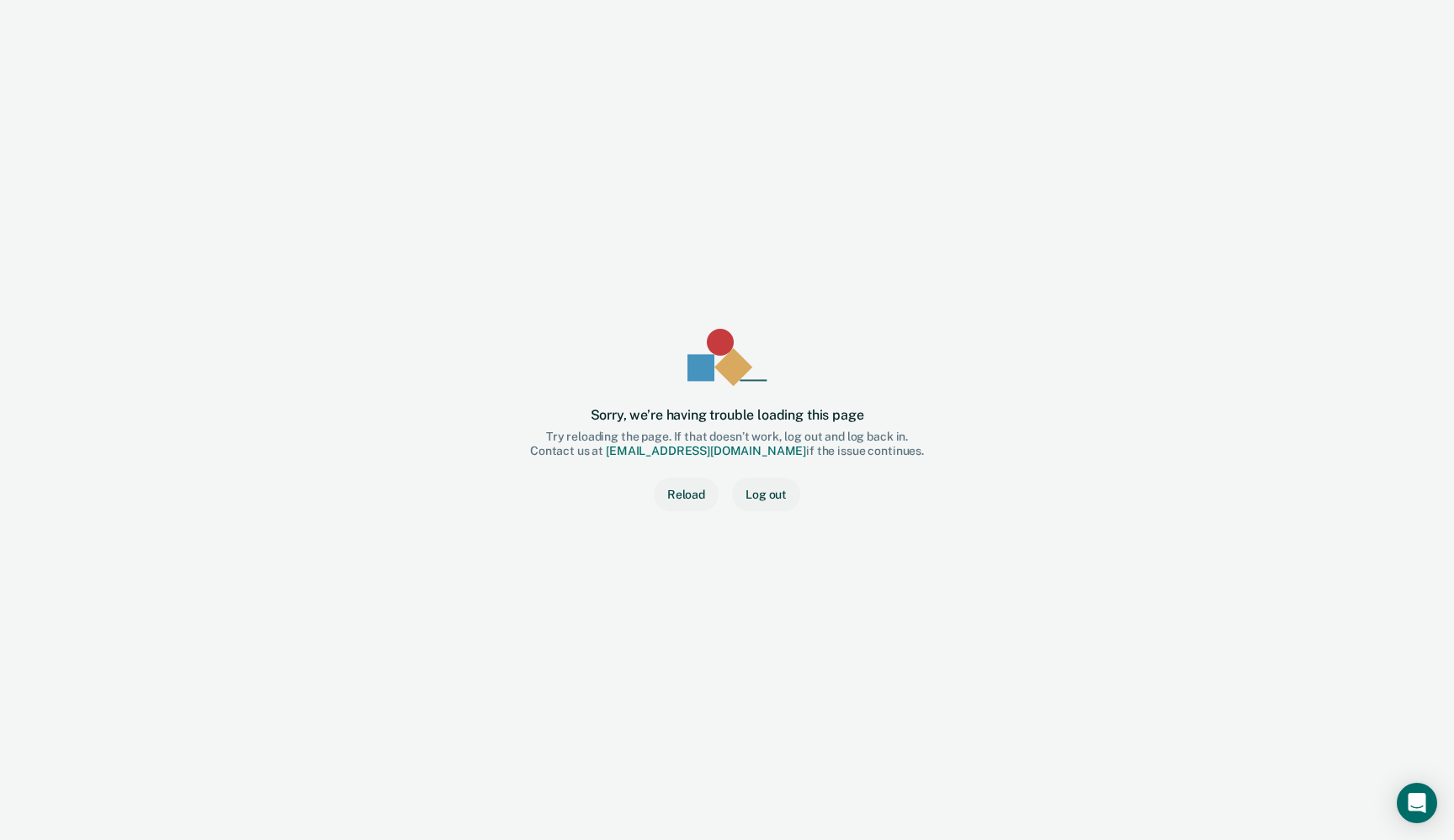
click at [681, 499] on button "Reload" at bounding box center [686, 494] width 65 height 34
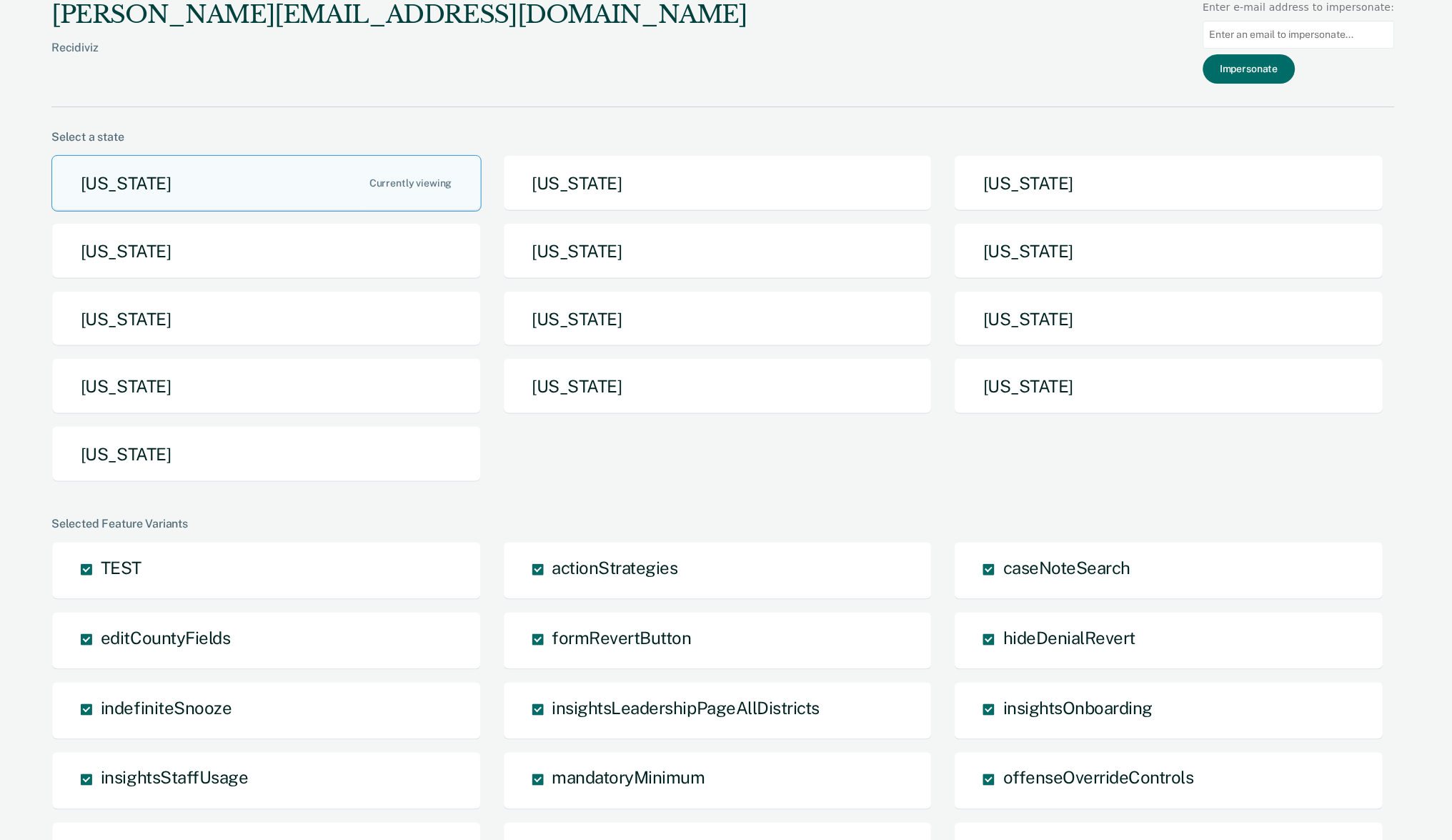
click at [1262, 35] on input at bounding box center [1298, 35] width 191 height 28
paste input "[EMAIL_ADDRESS][DOMAIN_NAME][US_STATE]"
type input "PFELBING@IDOC.IDAHO.GOV"
click at [159, 253] on button "[US_STATE]" at bounding box center [266, 251] width 430 height 56
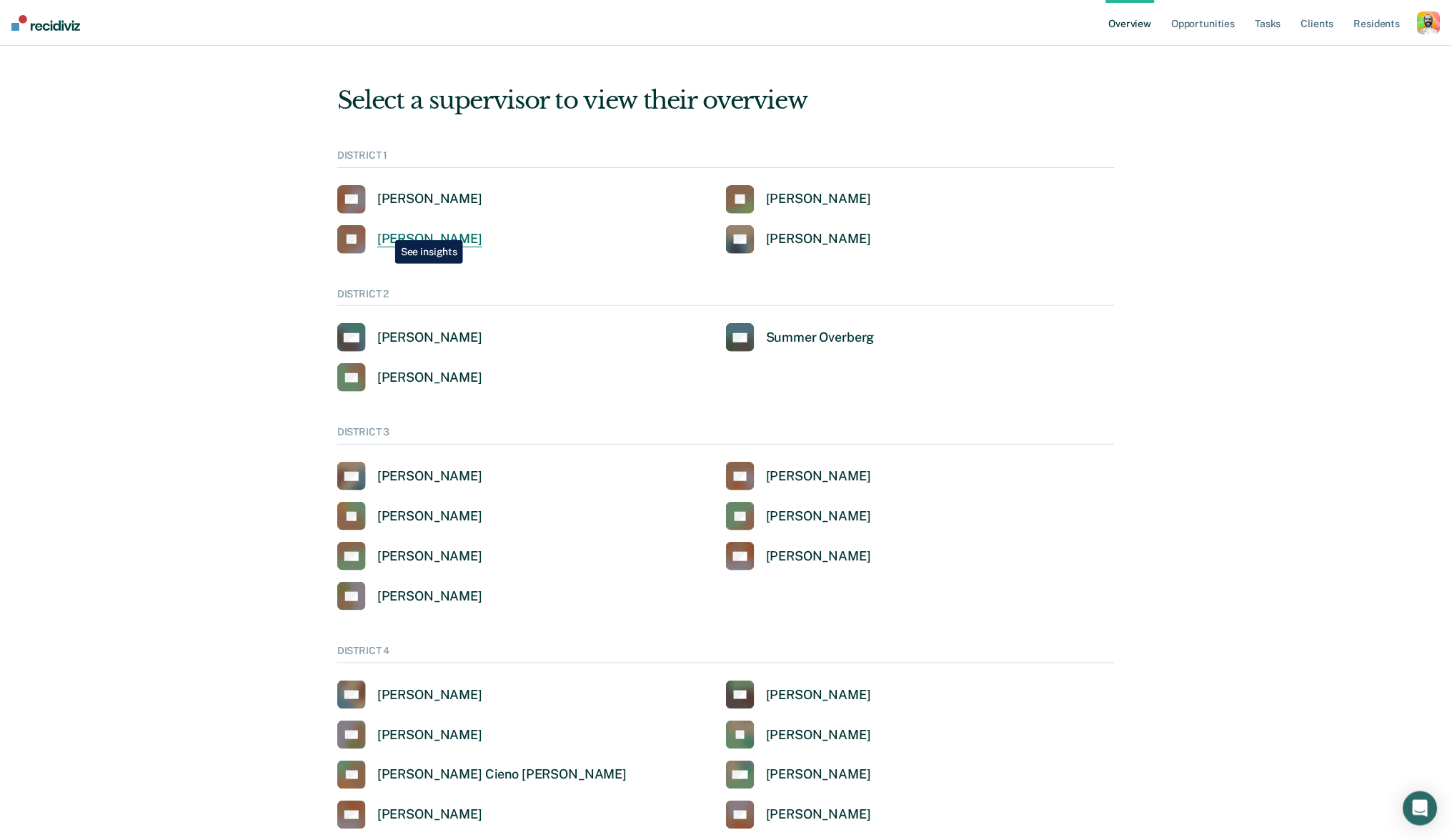
click at [385, 230] on link "JA John Andrich" at bounding box center [410, 239] width 145 height 29
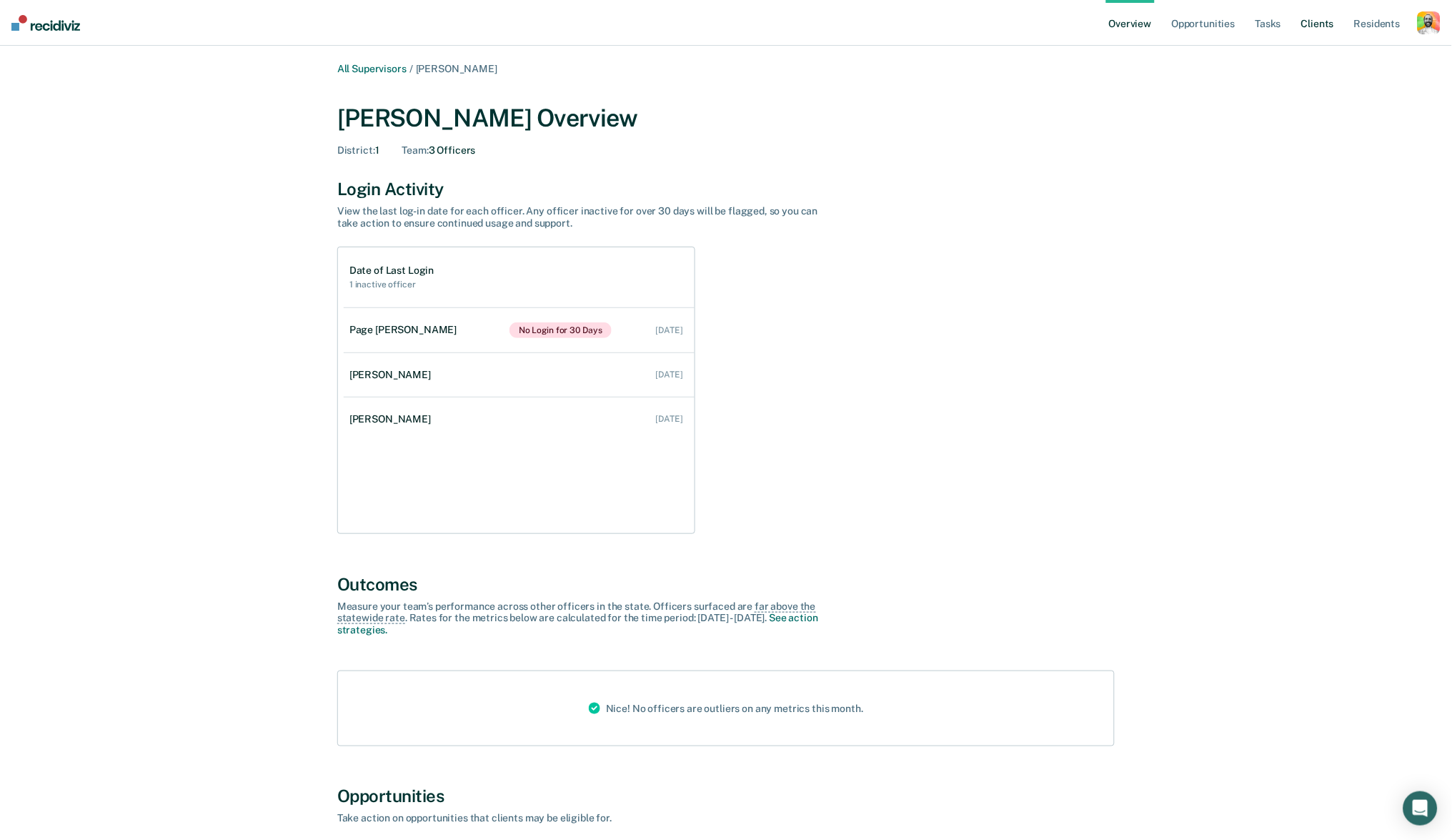
click at [1326, 18] on link "Client s" at bounding box center [1318, 23] width 38 height 46
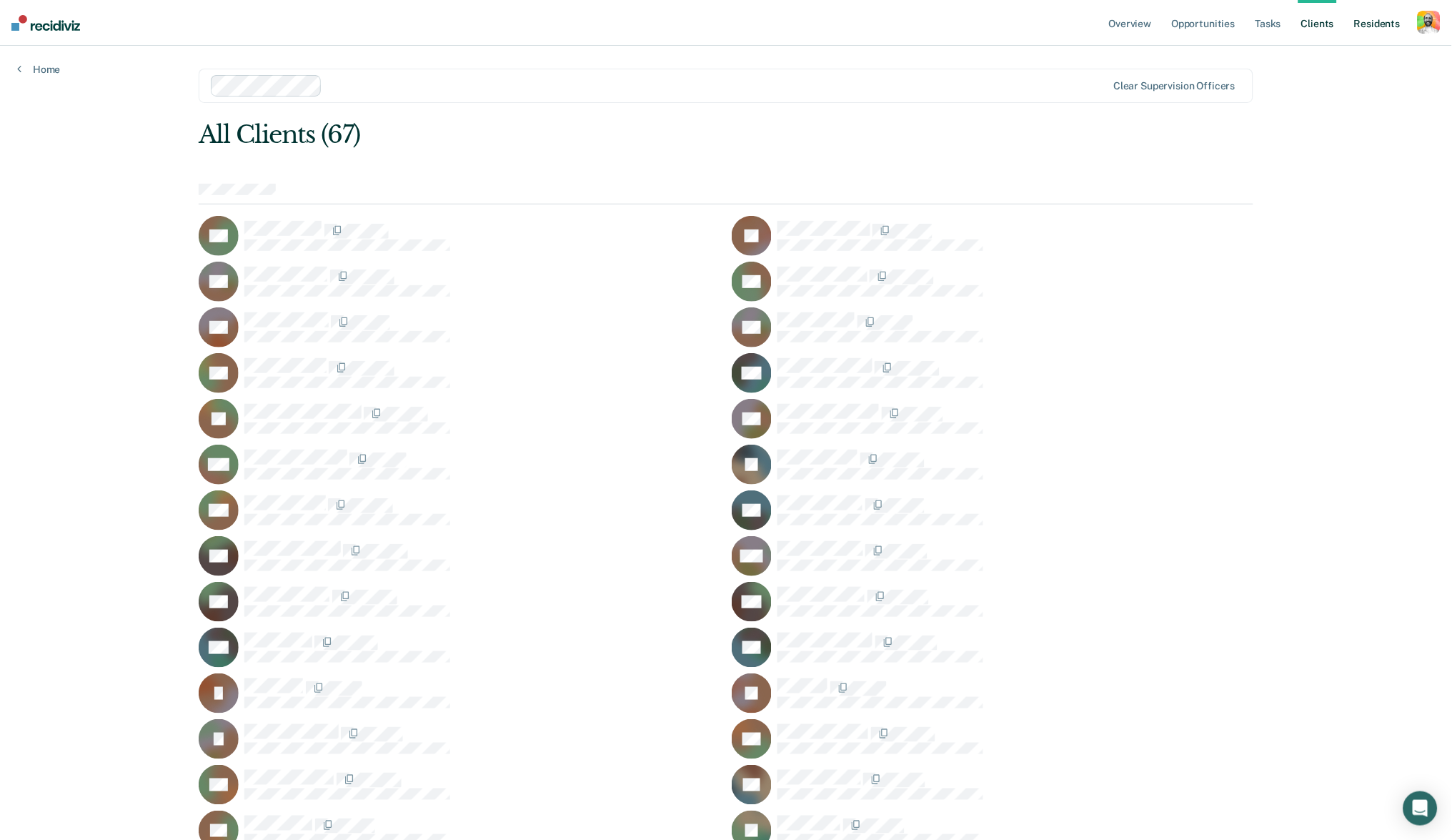
click at [1360, 23] on link "Resident s" at bounding box center [1377, 23] width 52 height 46
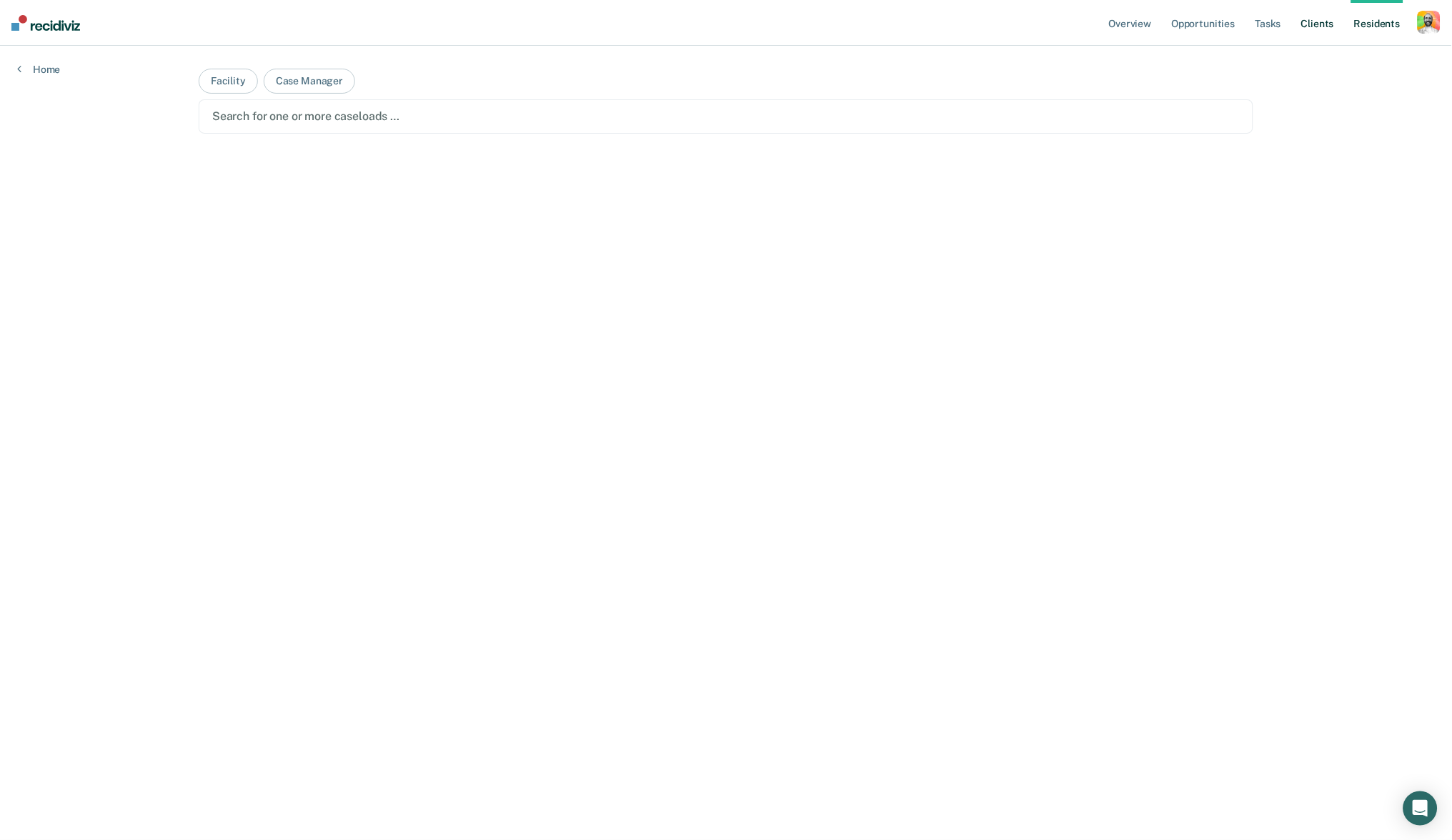
click at [1312, 20] on link "Client s" at bounding box center [1318, 23] width 38 height 46
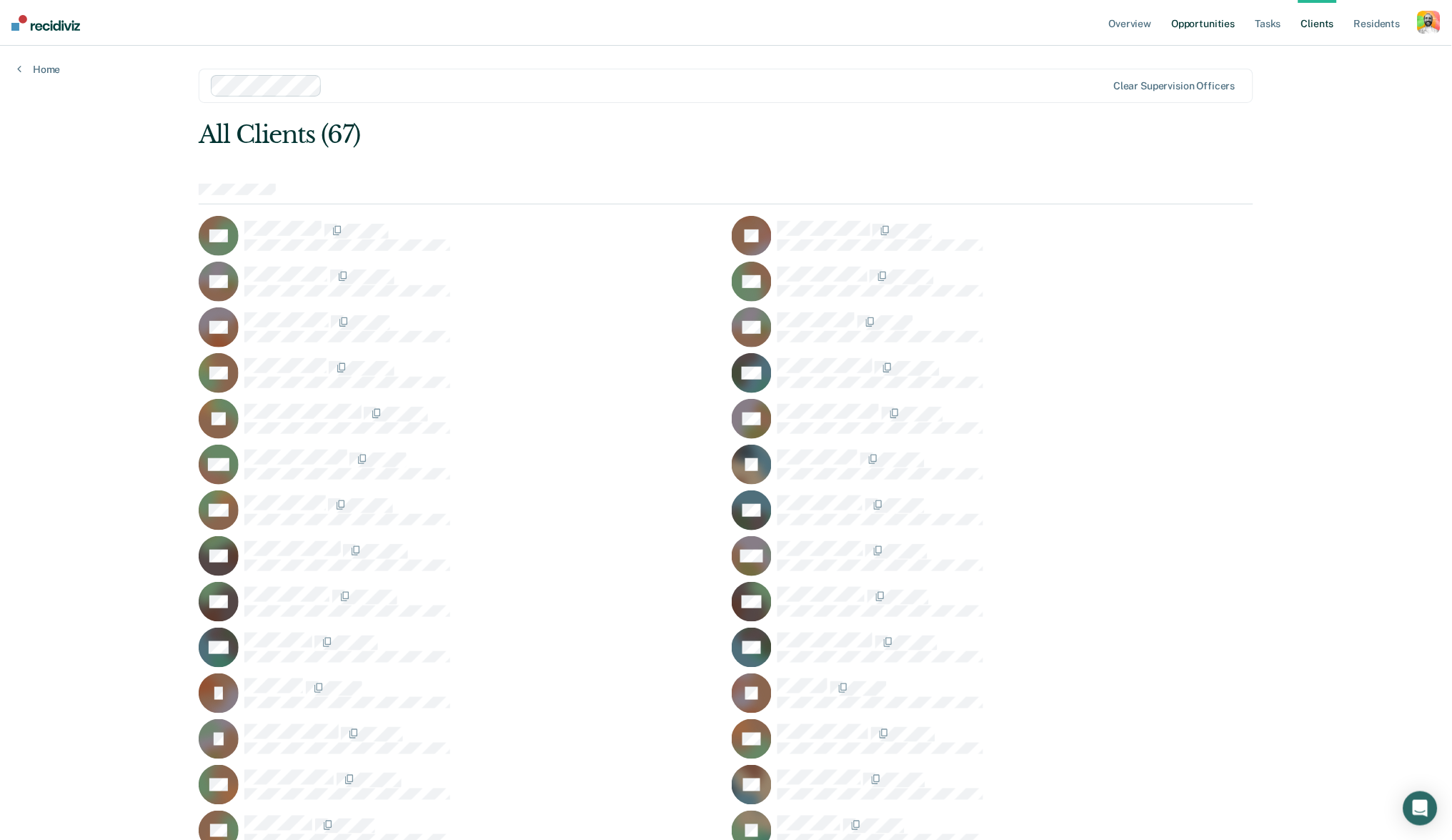
click at [1200, 20] on link "Opportunities" at bounding box center [1204, 23] width 69 height 46
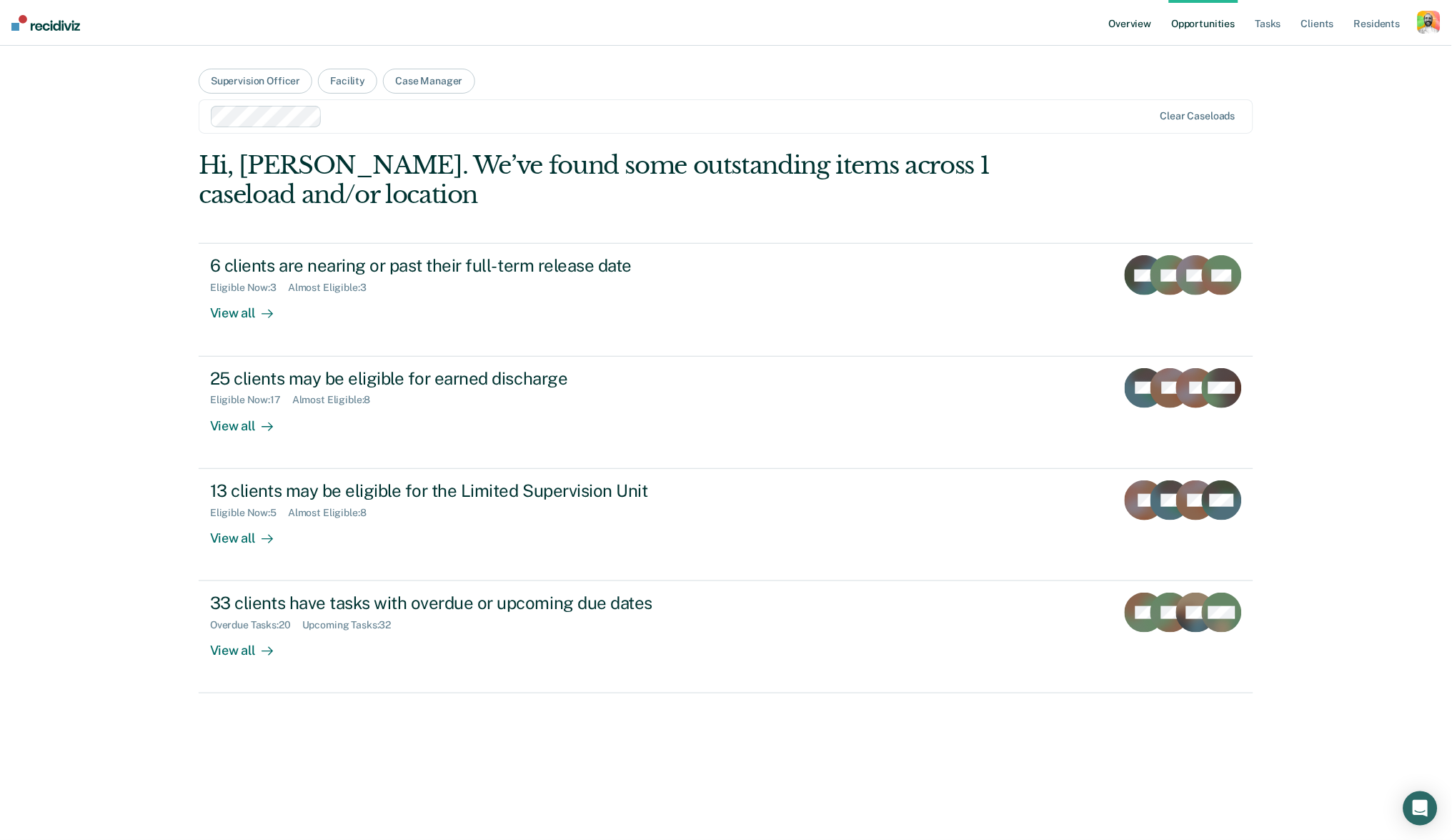
click at [1121, 27] on link "Overview" at bounding box center [1131, 23] width 49 height 46
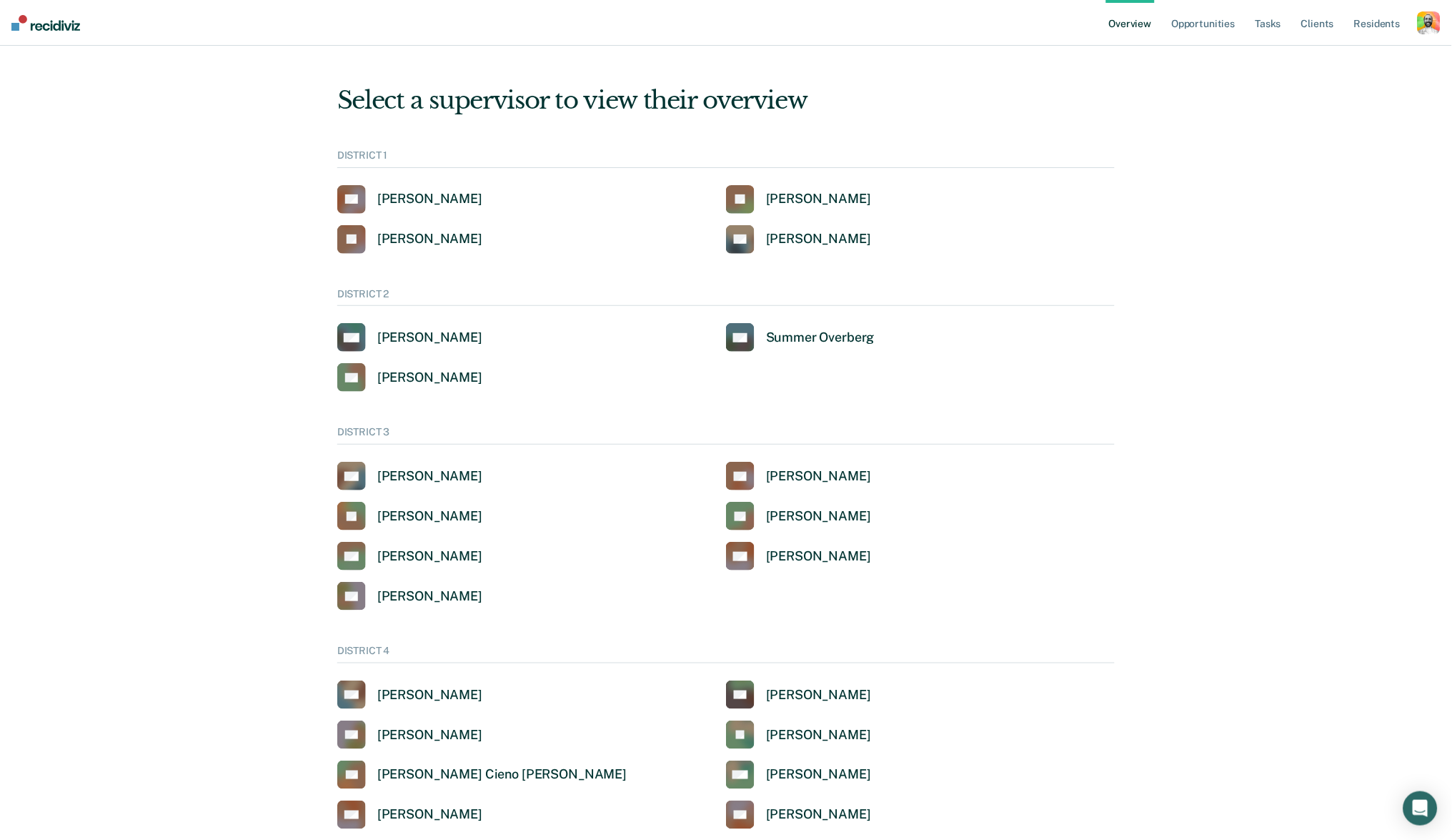
click at [1436, 27] on div "button" at bounding box center [1429, 22] width 23 height 23
click at [1332, 55] on link "Profile" at bounding box center [1369, 58] width 122 height 12
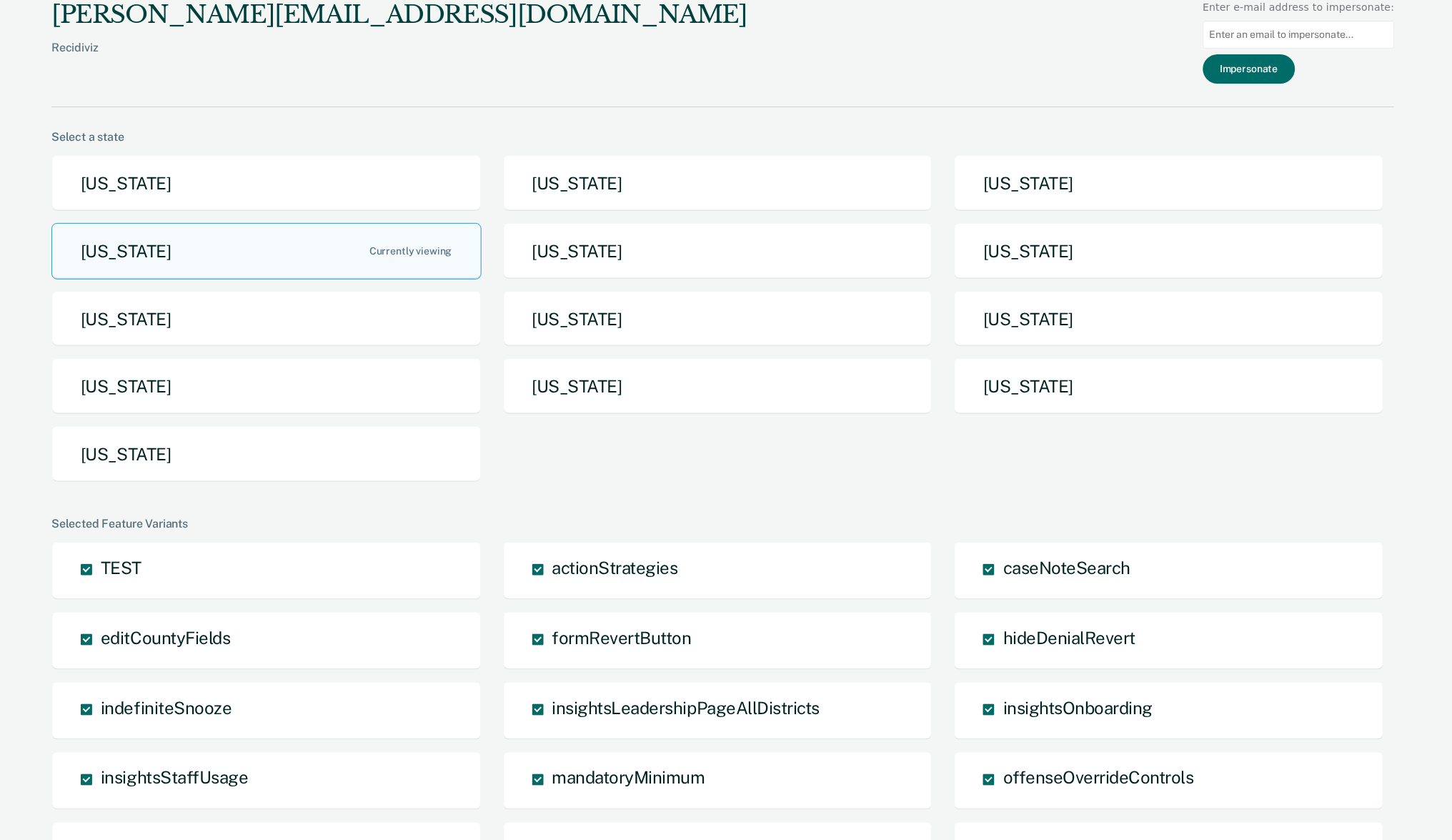
click at [1275, 34] on input at bounding box center [1298, 35] width 191 height 28
paste input "jandrich@idoc.idaho.gov"
type input "jandrich@idoc.idaho.gov"
click at [1139, 58] on div "george@recidiviz.org Recidiviz Enter e-mail address to impersonate: jandrich@id…" at bounding box center [723, 53] width 1343 height 107
click at [1259, 59] on button "Impersonate" at bounding box center [1249, 69] width 92 height 30
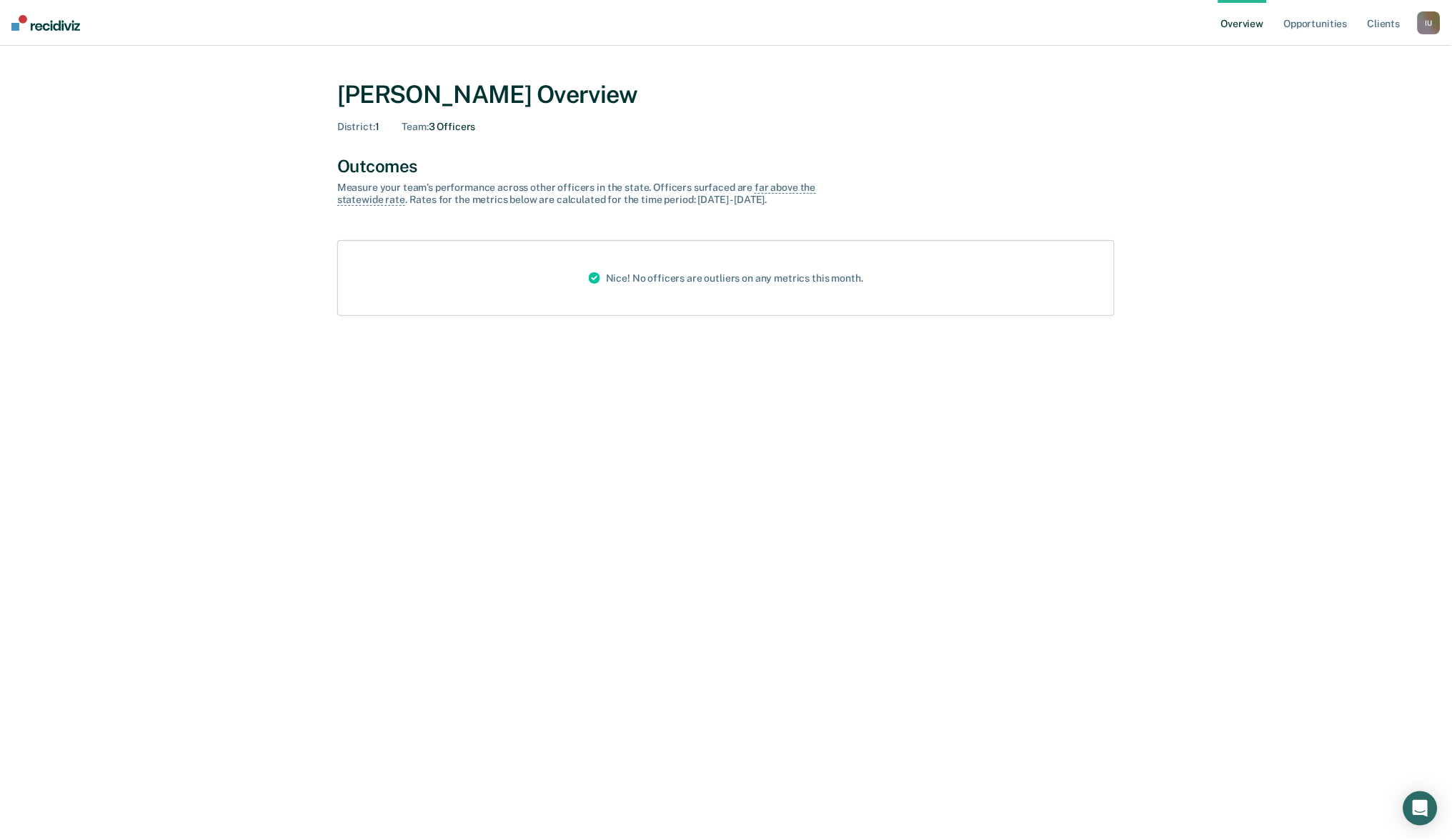
click at [1428, 27] on div "I U" at bounding box center [1429, 22] width 23 height 23
click at [1070, 91] on div "[PERSON_NAME] Overview" at bounding box center [726, 94] width 777 height 30
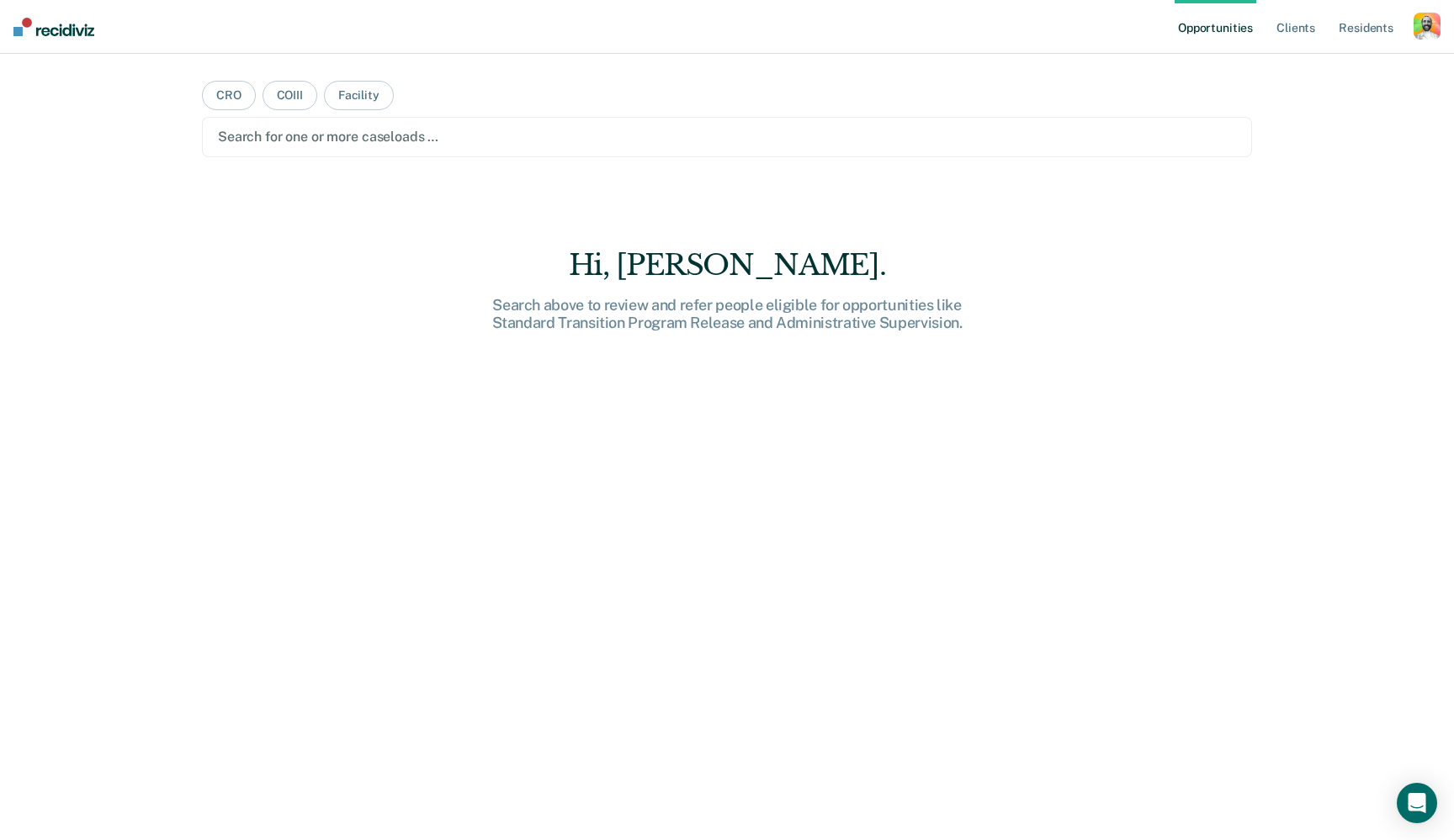
click at [1437, 21] on div "button" at bounding box center [1427, 26] width 27 height 27
click at [1312, 66] on link "Profile" at bounding box center [1359, 69] width 136 height 14
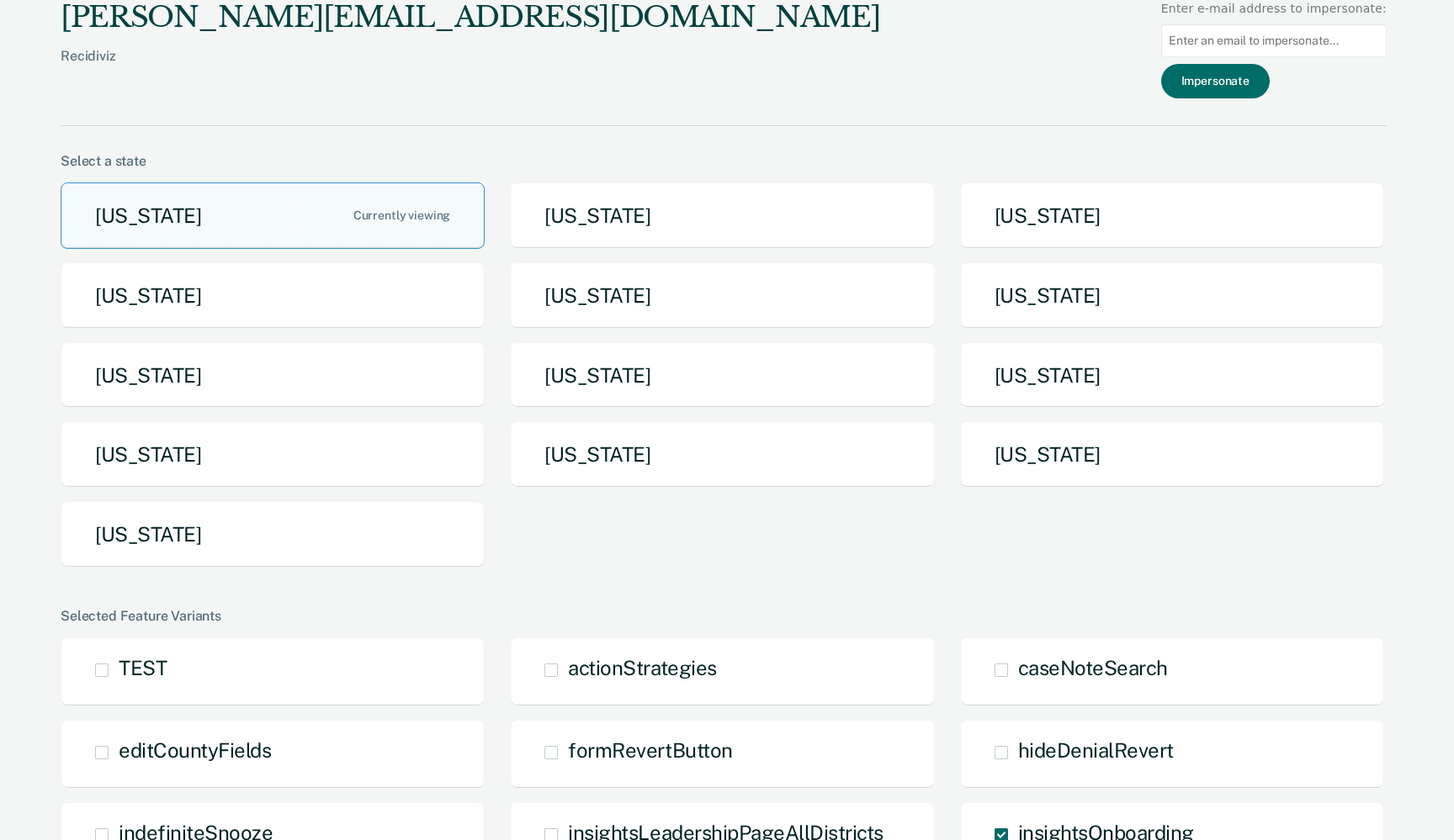
click at [1268, 44] on input at bounding box center [1273, 41] width 225 height 33
paste input "[PERSON_NAME][EMAIL_ADDRESS][DOMAIN_NAME][US_STATE]"
type input "[PERSON_NAME][EMAIL_ADDRESS][DOMAIN_NAME][US_STATE]"
click at [1092, 72] on div "[PERSON_NAME][EMAIL_ADDRESS][DOMAIN_NAME] Recidiviz Enter e-mail address to imp…" at bounding box center [724, 63] width 1326 height 126
click at [1238, 76] on button "Impersonate" at bounding box center [1215, 82] width 109 height 35
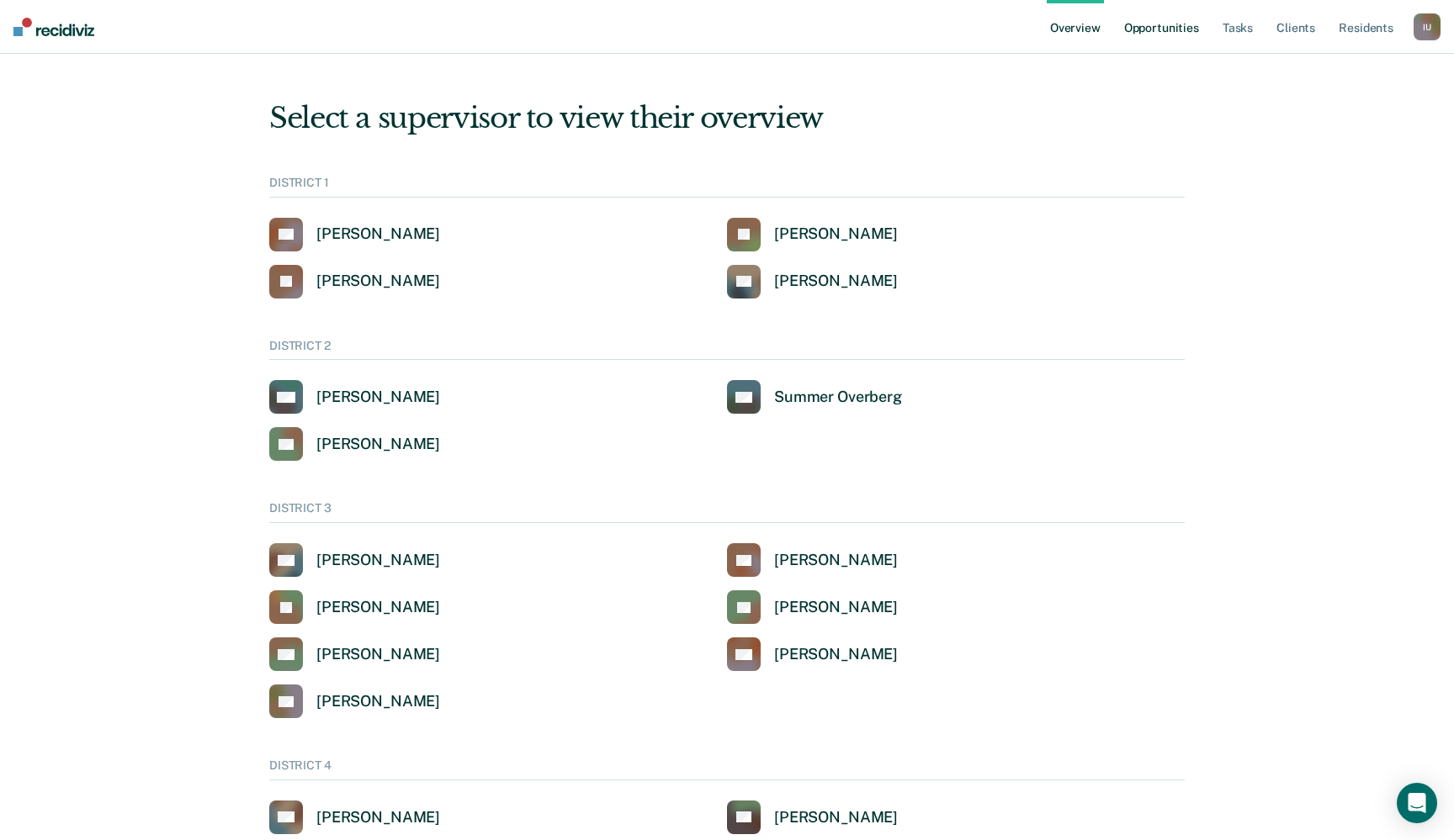
click at [1165, 22] on link "Opportunities" at bounding box center [1162, 27] width 82 height 54
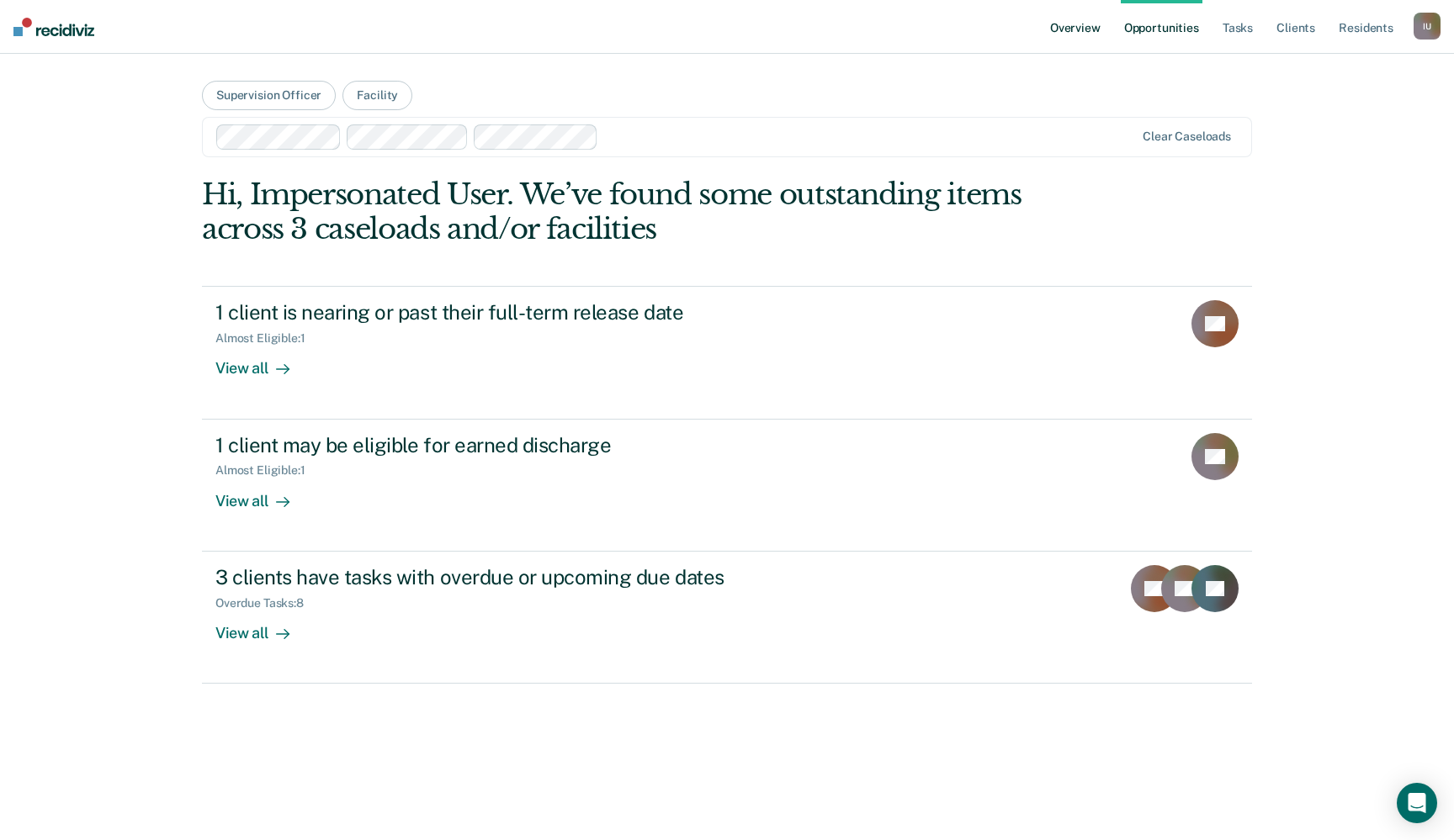
click at [1093, 25] on link "Overview" at bounding box center [1075, 27] width 57 height 54
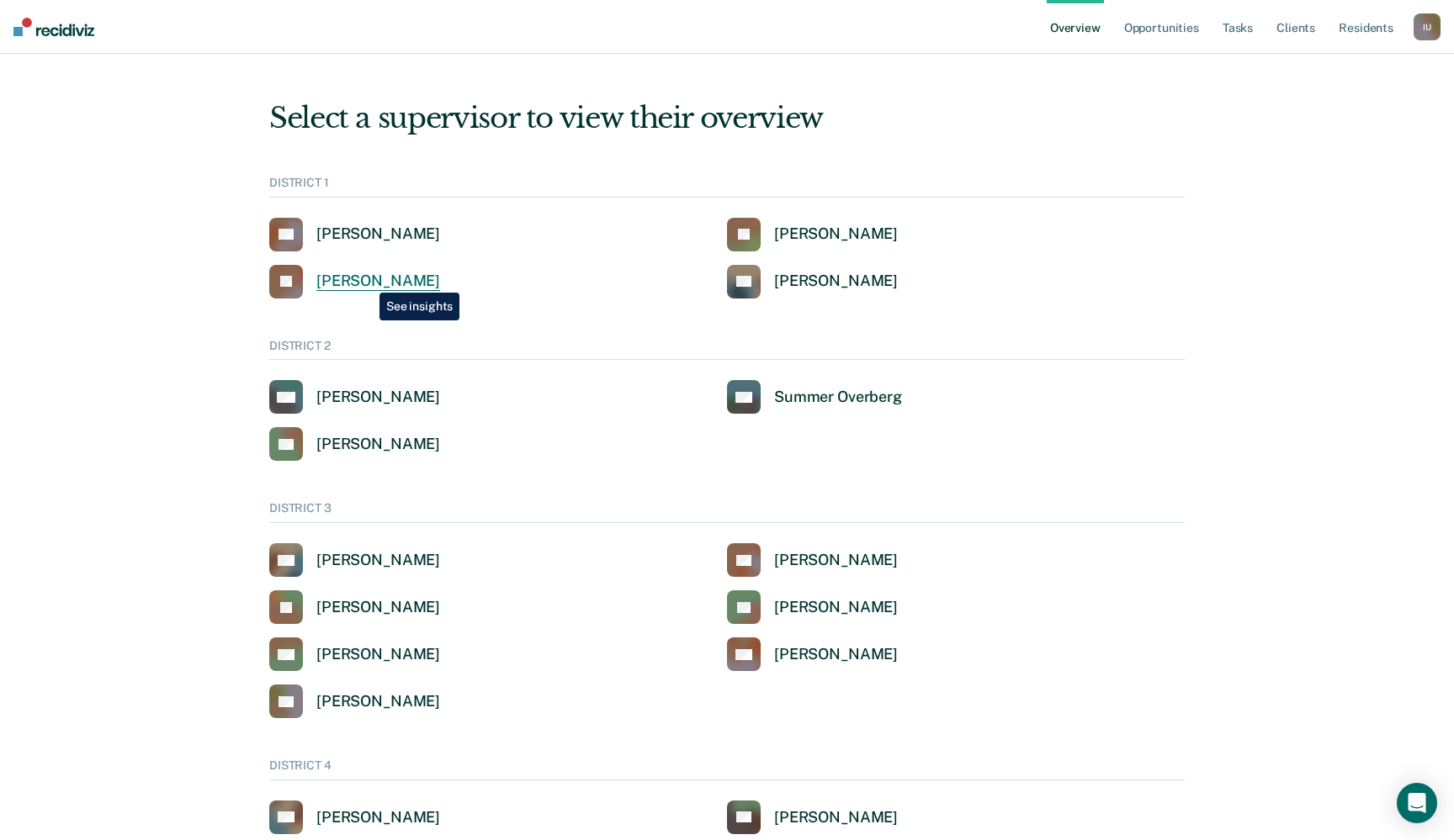
click at [367, 280] on div "[PERSON_NAME]" at bounding box center [378, 281] width 123 height 19
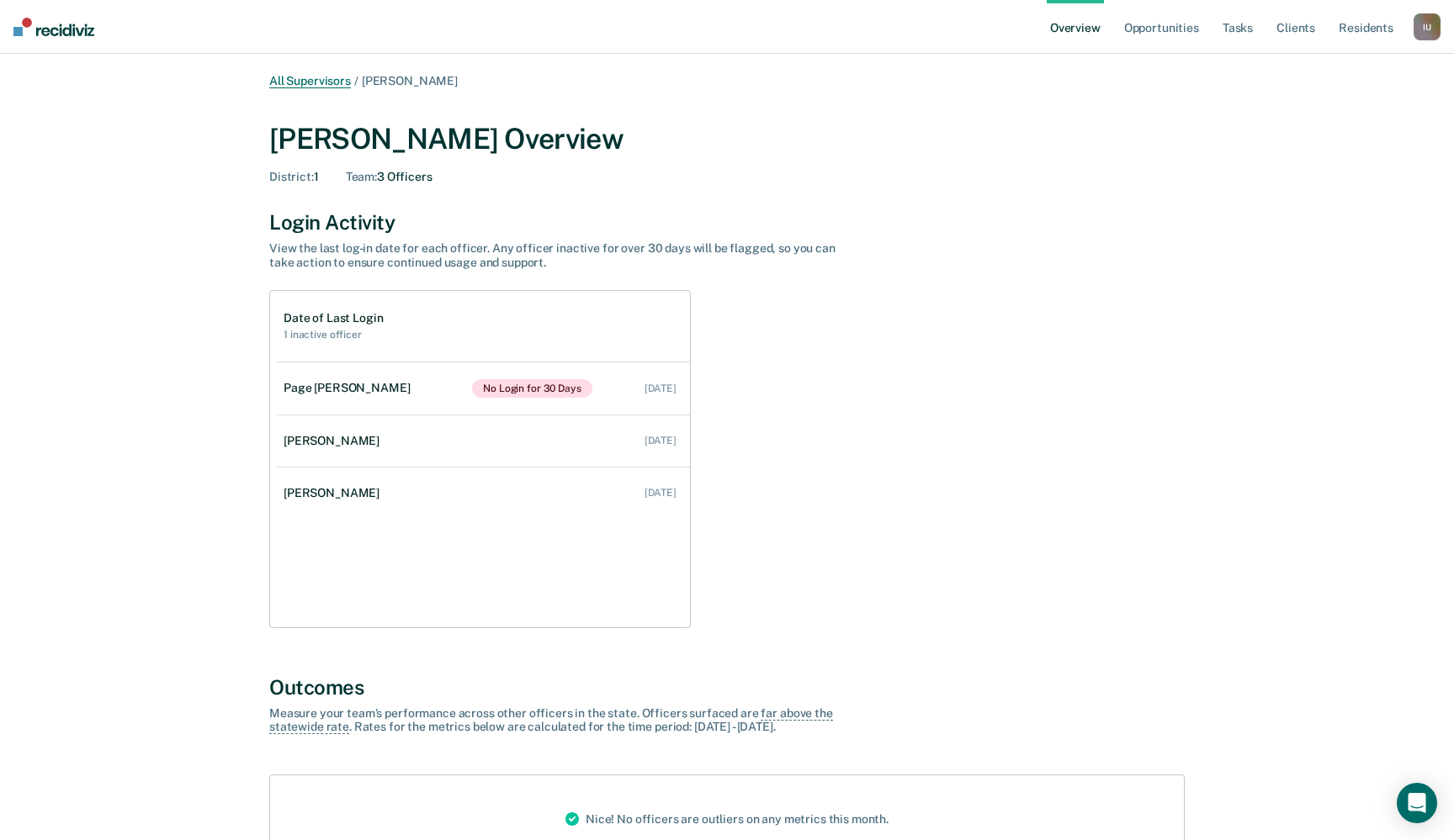
click at [324, 86] on link "All Supervisors" at bounding box center [310, 81] width 82 height 14
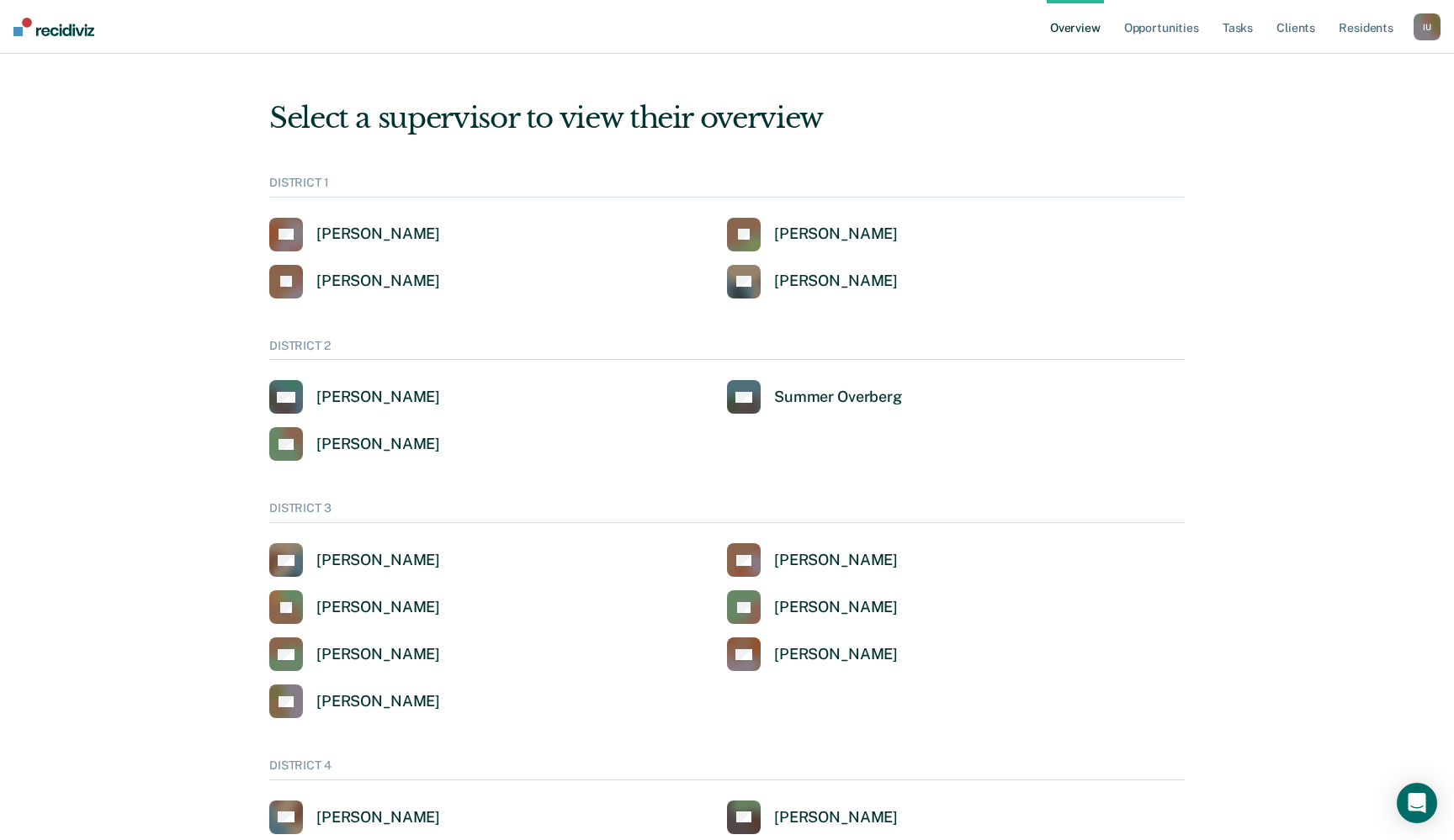
click at [1426, 33] on div "I U" at bounding box center [1427, 26] width 27 height 27
click at [1305, 69] on link "Profile" at bounding box center [1359, 68] width 136 height 14
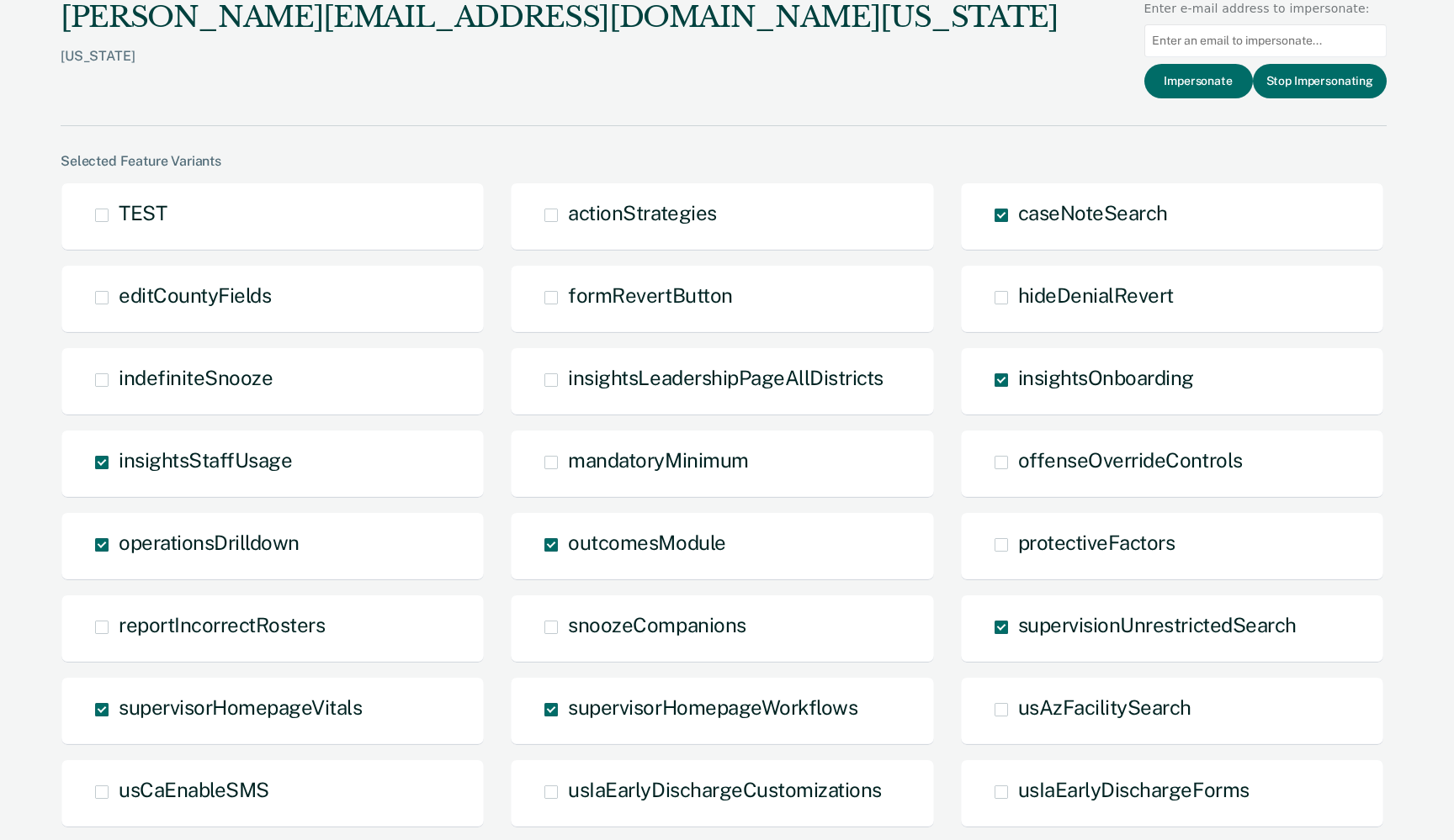
click at [1277, 45] on input at bounding box center [1265, 41] width 242 height 33
paste input "jandrich@idoc.idaho.gov"
paste input "[EMAIL_ADDRESS][DOMAIN_NAME][US_STATE]"
type input "[EMAIL_ADDRESS][DOMAIN_NAME][US_STATE]"
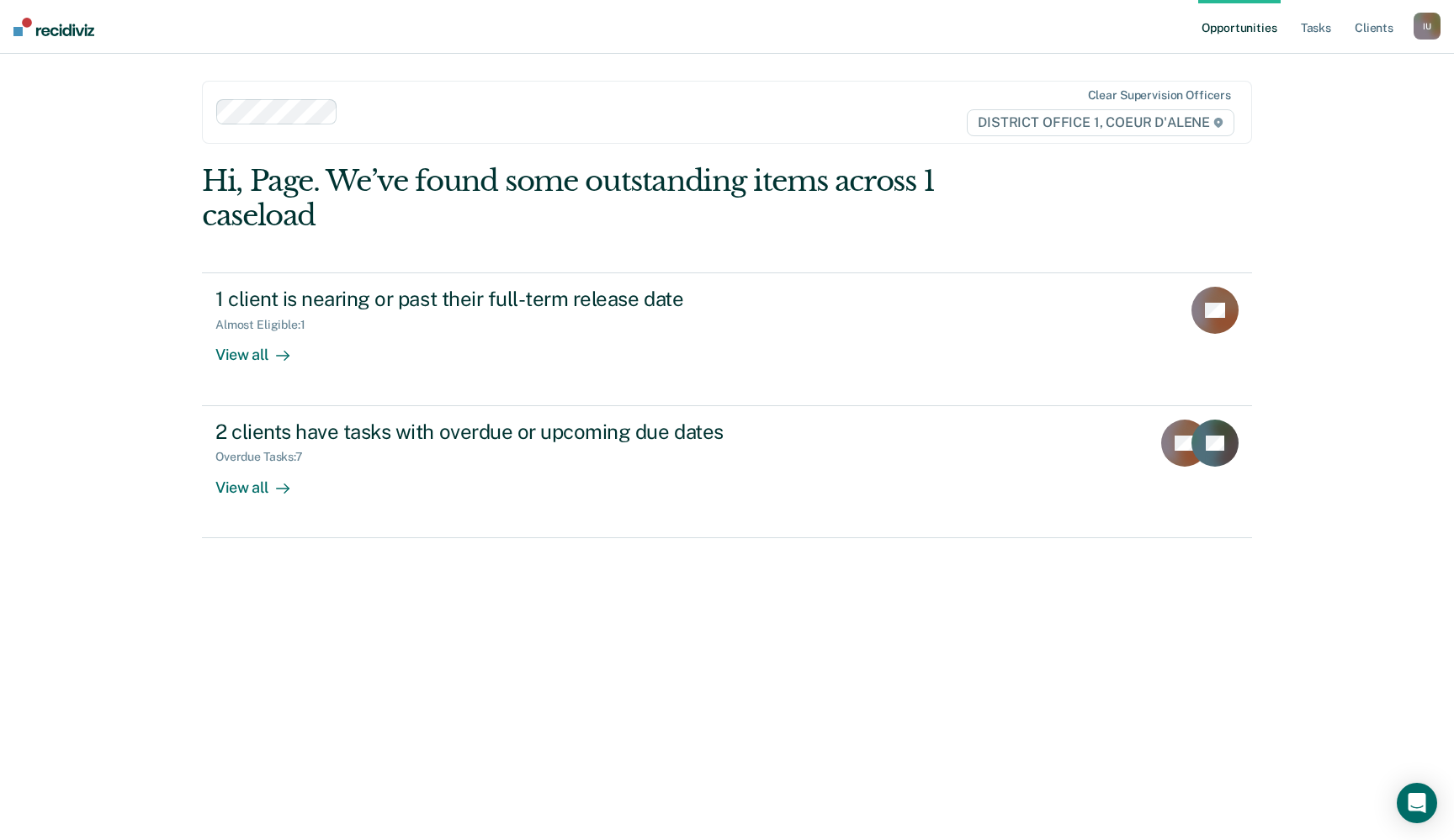
click at [593, 122] on div at bounding box center [574, 111] width 715 height 25
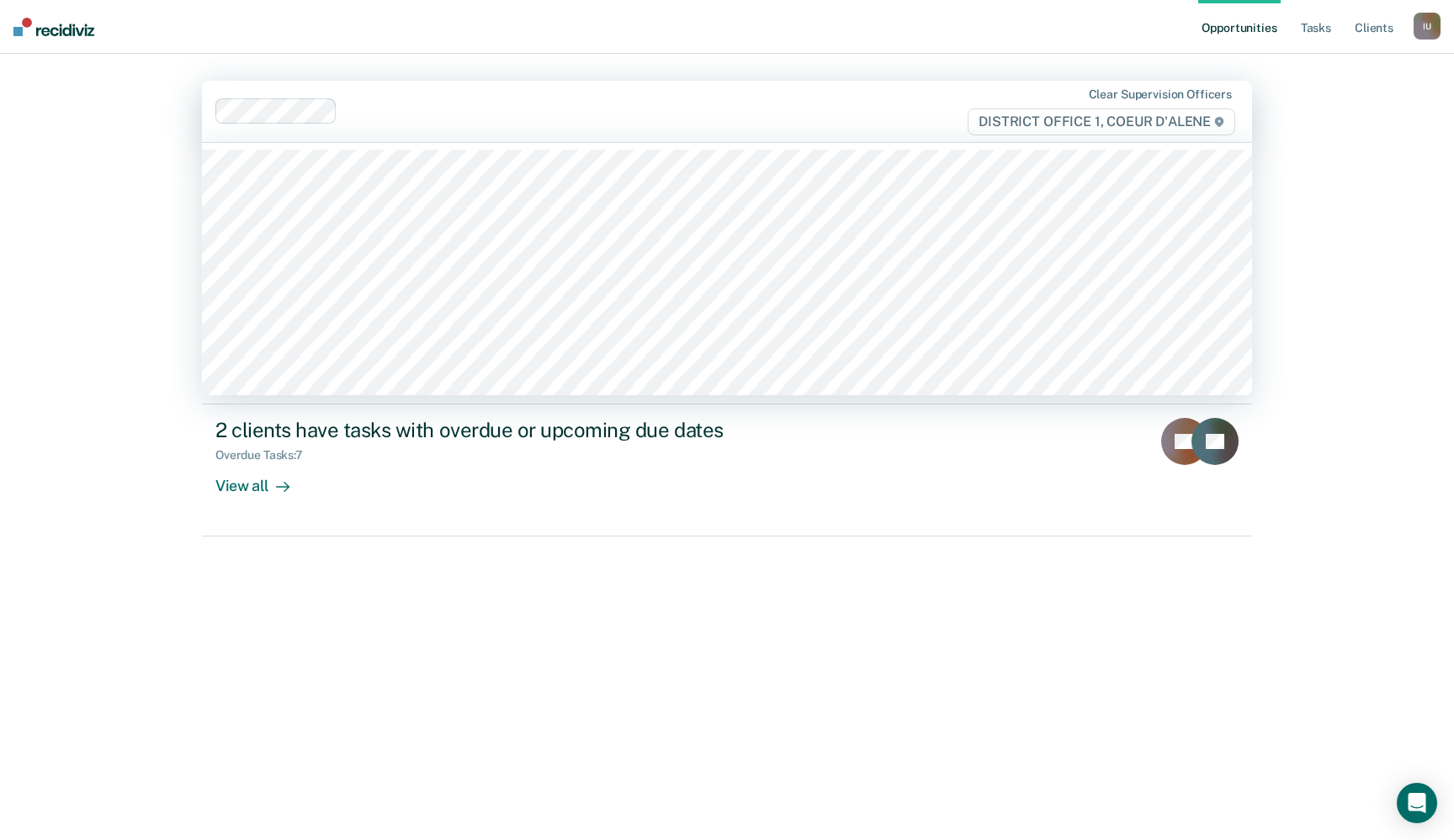
click at [834, 44] on nav "Opportunities Tasks Client s Impersonated User I U Profile How it works Log Out" at bounding box center [727, 27] width 1454 height 54
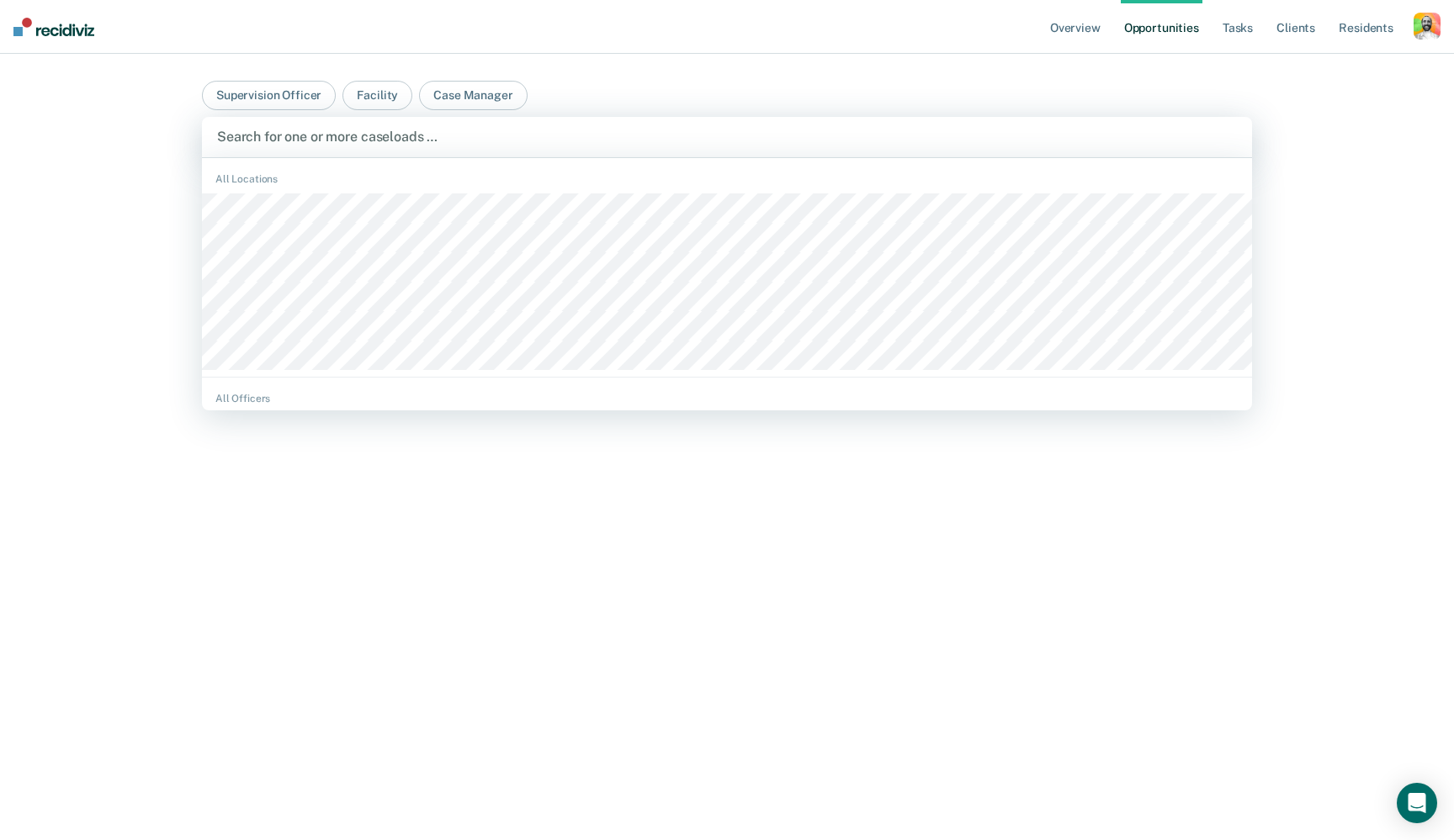
click at [554, 142] on div at bounding box center [727, 136] width 1019 height 19
click at [1099, 31] on link "Overview" at bounding box center [1075, 27] width 57 height 54
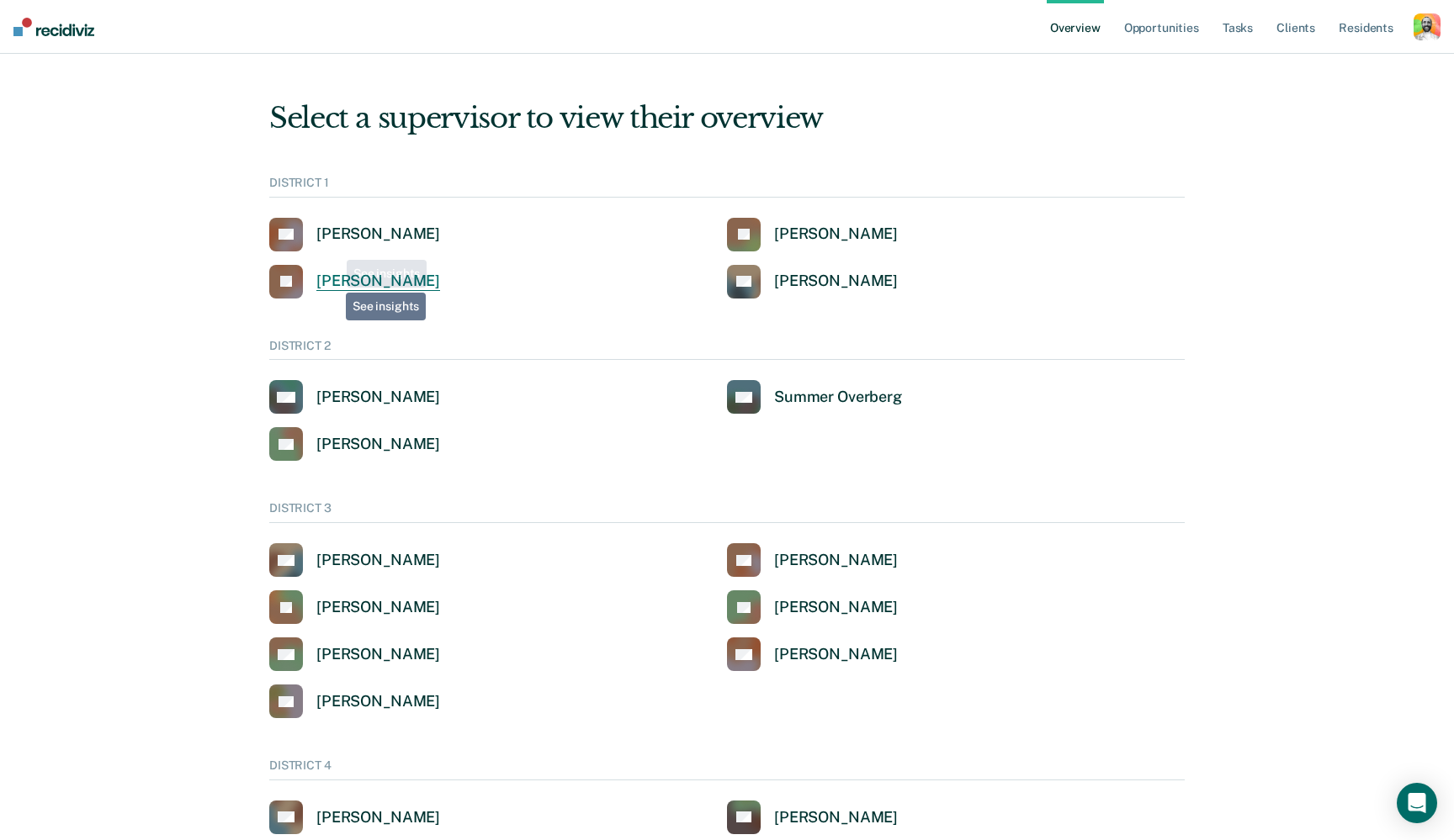
click at [333, 281] on div "[PERSON_NAME]" at bounding box center [378, 281] width 123 height 19
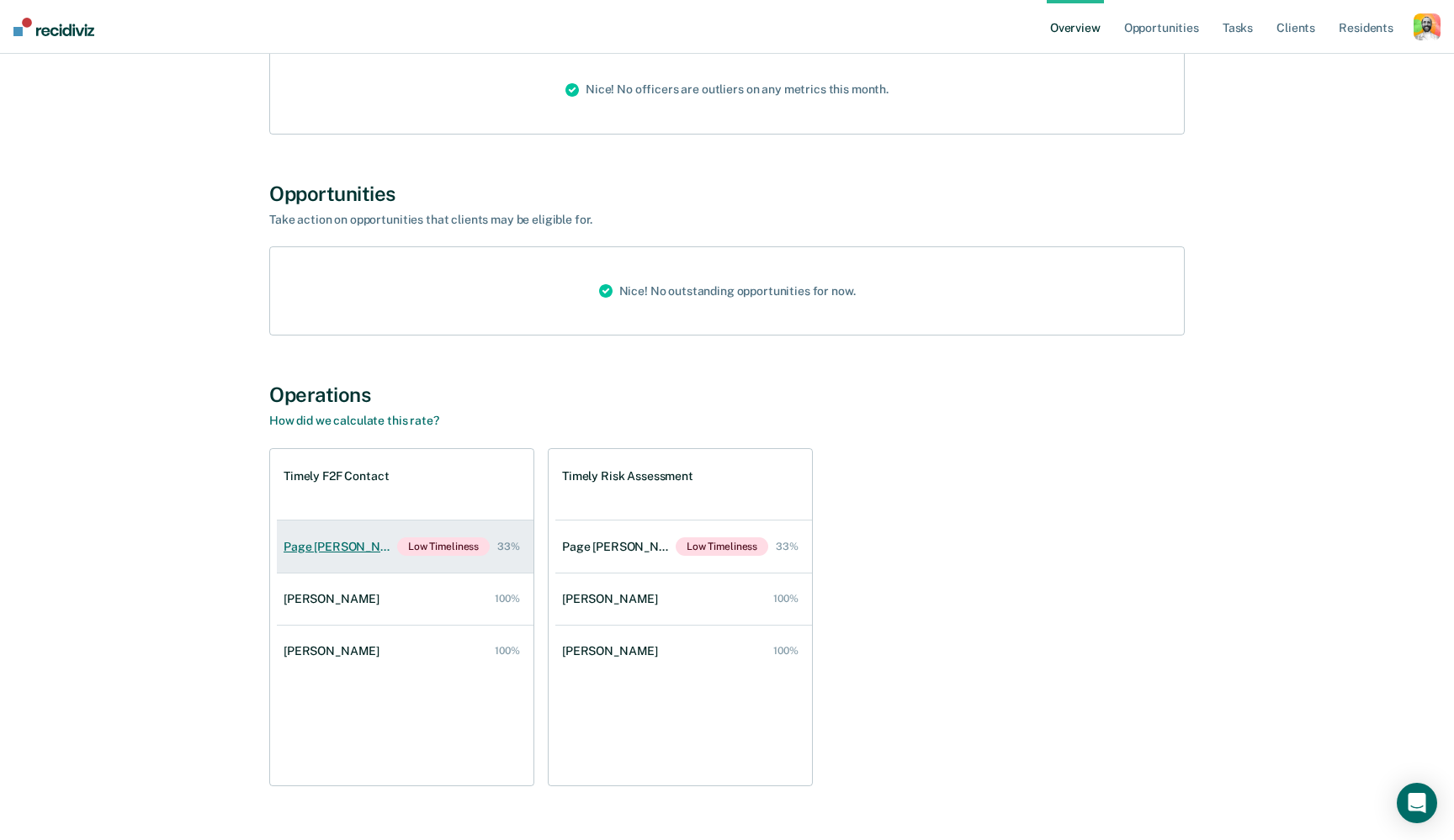
scroll to position [269, 0]
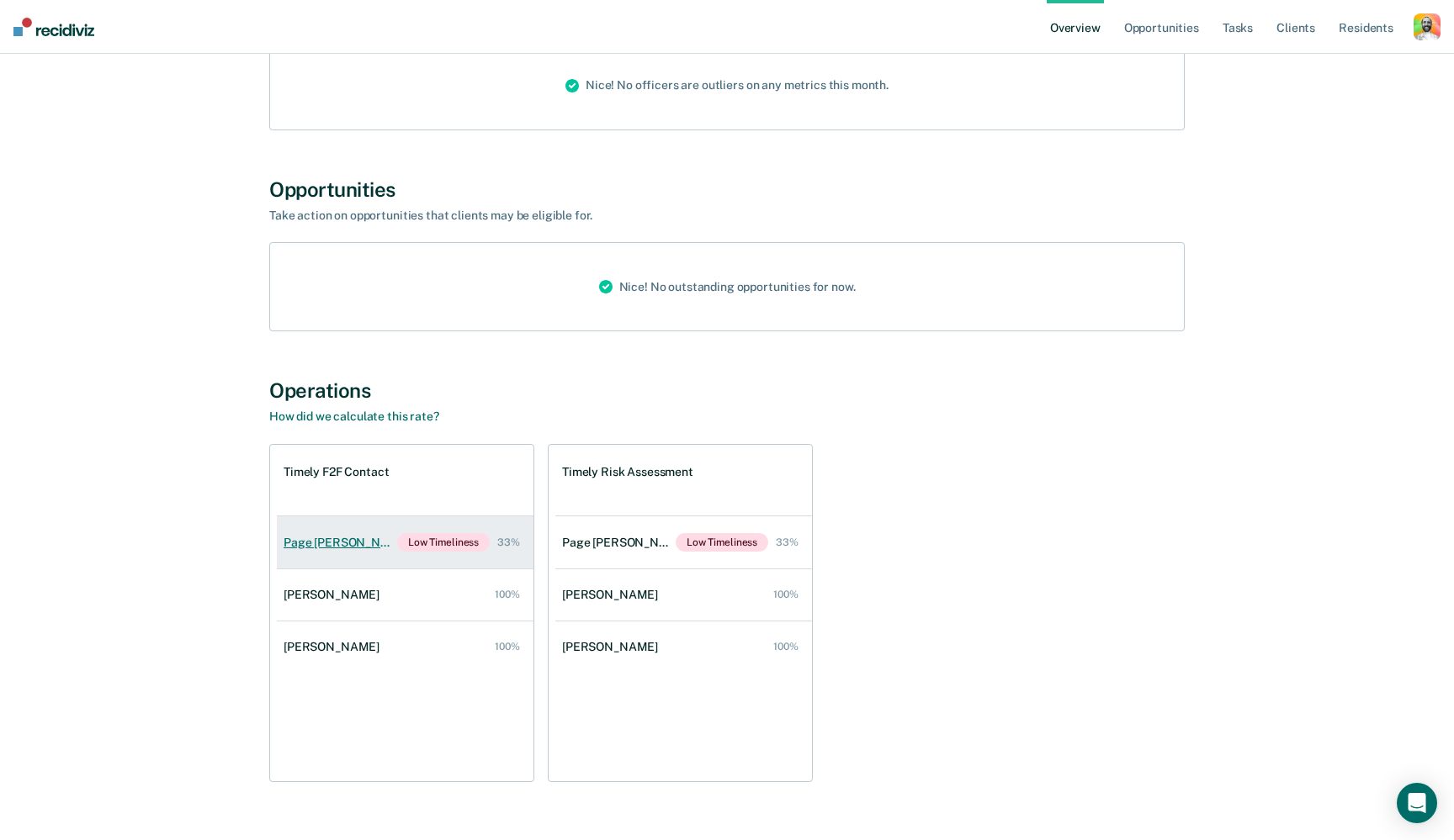
click at [323, 536] on div "Page [PERSON_NAME]" at bounding box center [340, 543] width 114 height 14
